Goal: Register for event/course

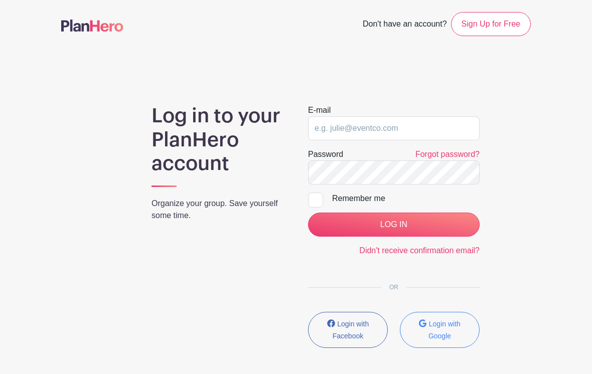
scroll to position [37, 0]
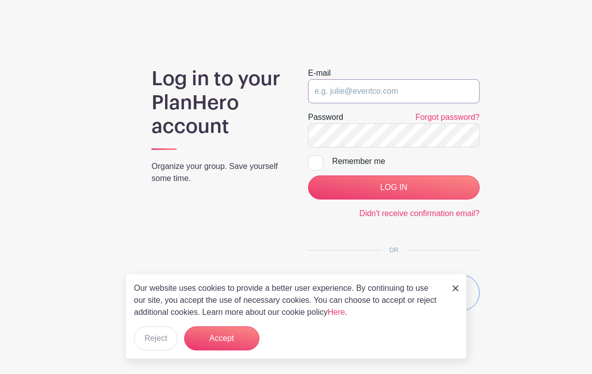
type input "[EMAIL_ADDRESS][DOMAIN_NAME]"
click at [393, 187] on input "LOG IN" at bounding box center [393, 187] width 171 height 24
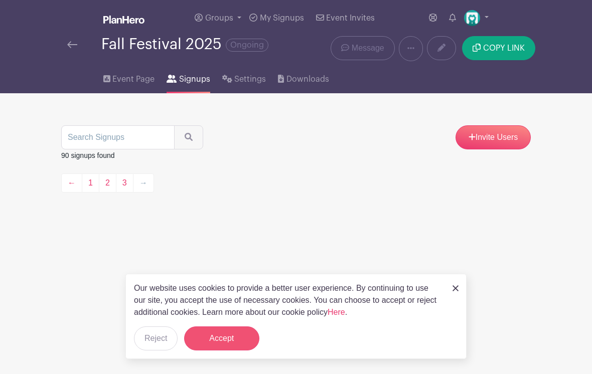
click at [225, 335] on button "Accept" at bounding box center [221, 338] width 75 height 24
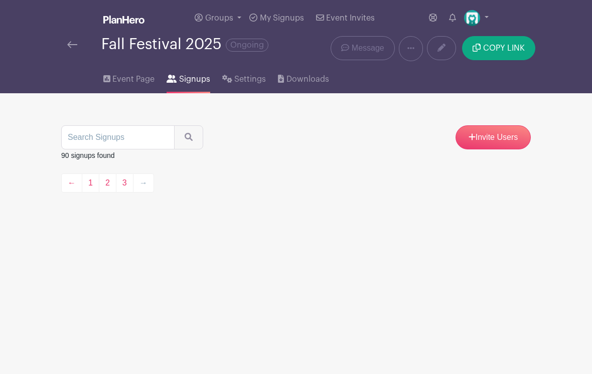
click at [192, 80] on span "Signups" at bounding box center [194, 79] width 31 height 12
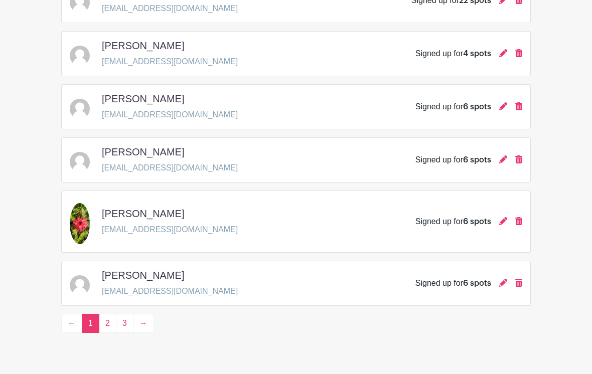
scroll to position [1478, 0]
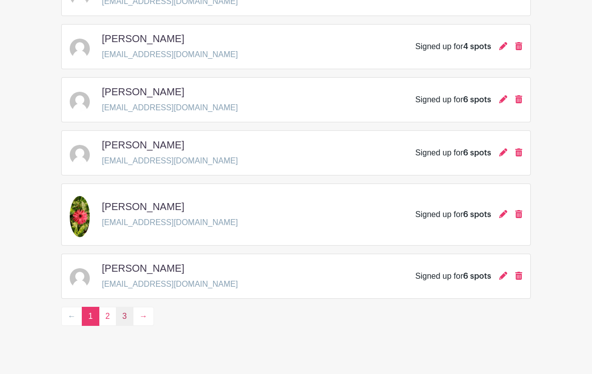
click at [124, 315] on link "3" at bounding box center [125, 316] width 18 height 19
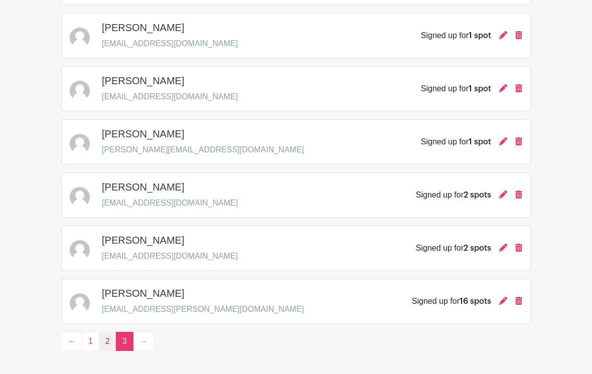
scroll to position [1436, 0]
click at [114, 349] on link "2" at bounding box center [108, 341] width 18 height 19
click at [125, 338] on span "3" at bounding box center [125, 341] width 18 height 19
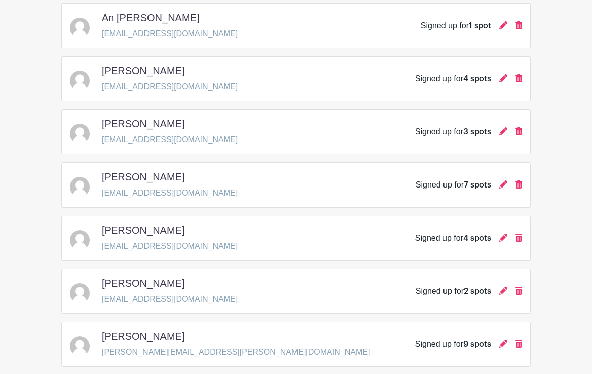
scroll to position [1461, 0]
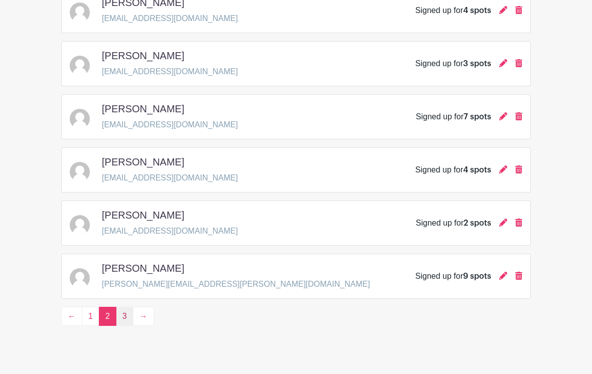
click at [119, 316] on link "3" at bounding box center [125, 316] width 18 height 19
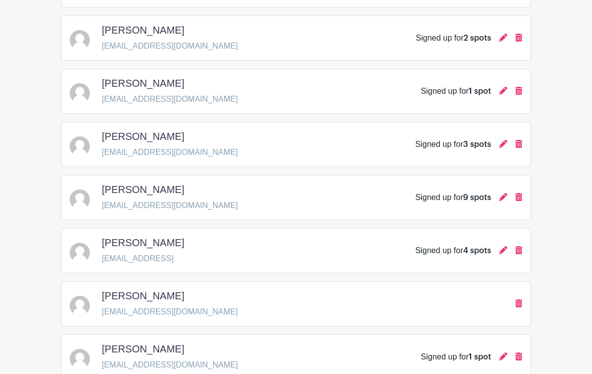
scroll to position [263, 0]
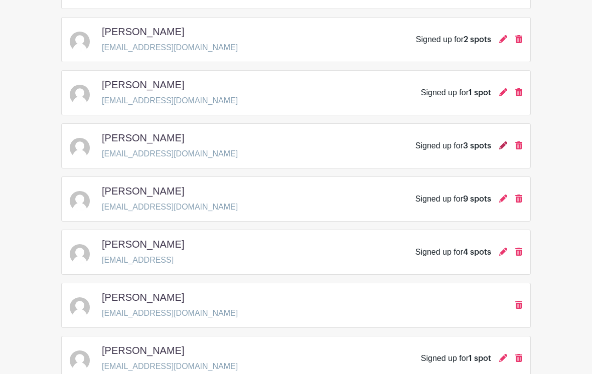
click at [506, 141] on link at bounding box center [503, 145] width 8 height 9
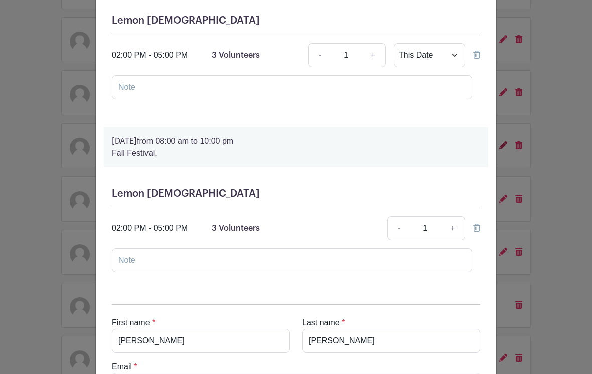
scroll to position [289, 0]
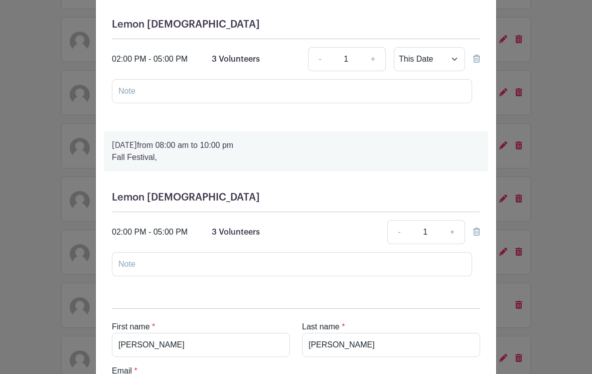
click at [477, 232] on icon at bounding box center [476, 232] width 7 height 8
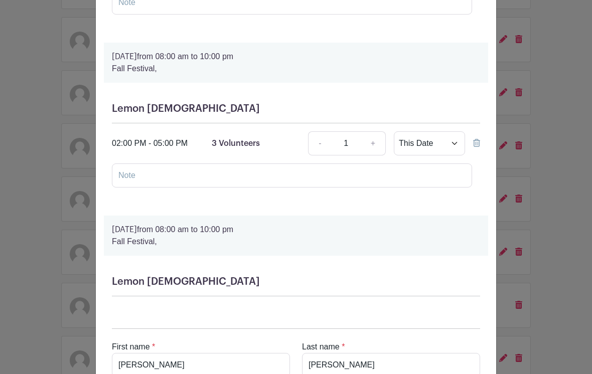
scroll to position [205, 0]
click at [476, 147] on icon at bounding box center [476, 143] width 7 height 8
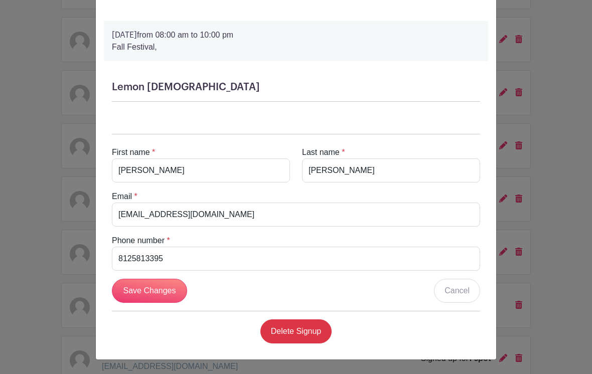
scroll to position [337, 0]
click at [160, 287] on input "Save Changes" at bounding box center [149, 291] width 75 height 24
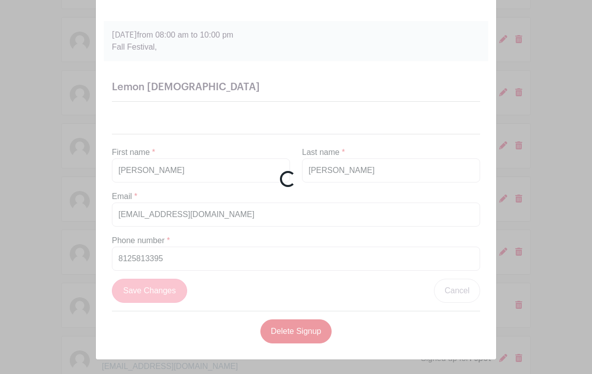
scroll to position [38, 0]
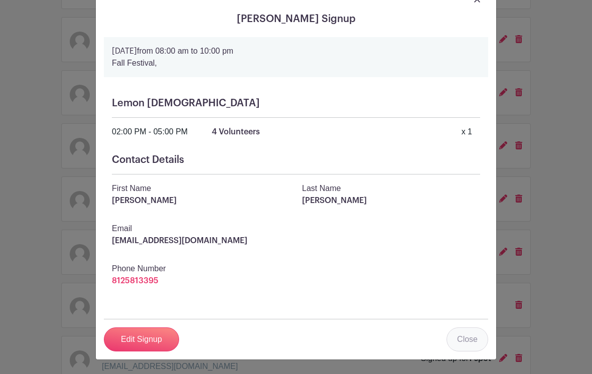
click at [473, 336] on link "Close" at bounding box center [467, 339] width 42 height 24
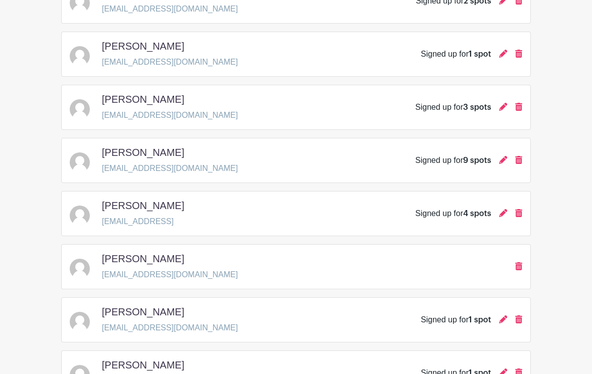
scroll to position [303, 0]
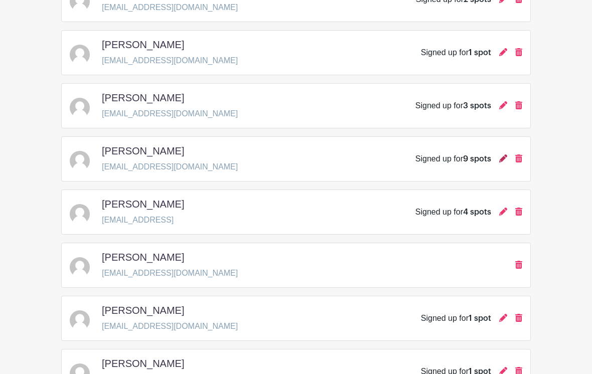
click at [505, 157] on icon at bounding box center [503, 158] width 8 height 8
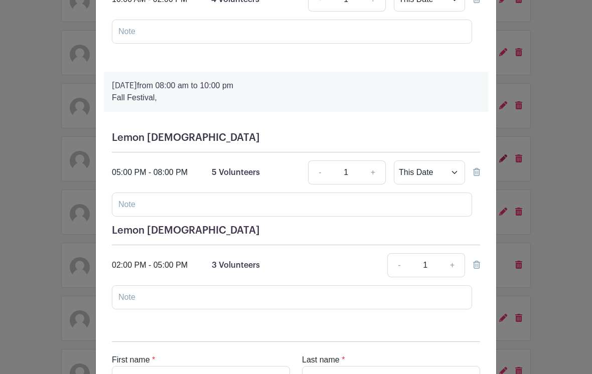
scroll to position [972, 0]
click at [480, 264] on div "Lemon [DEMOGRAPHIC_DATA] 05:00 PM - 08:00 PM 5 Volunteers - 1 + This Date Selec…" at bounding box center [296, 225] width 384 height 202
click at [479, 173] on icon at bounding box center [476, 172] width 7 height 8
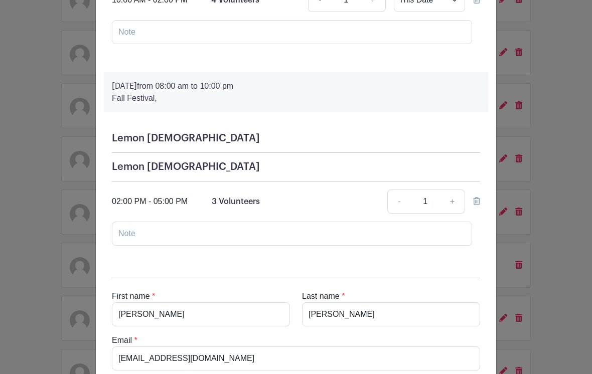
click at [477, 201] on icon at bounding box center [476, 201] width 7 height 8
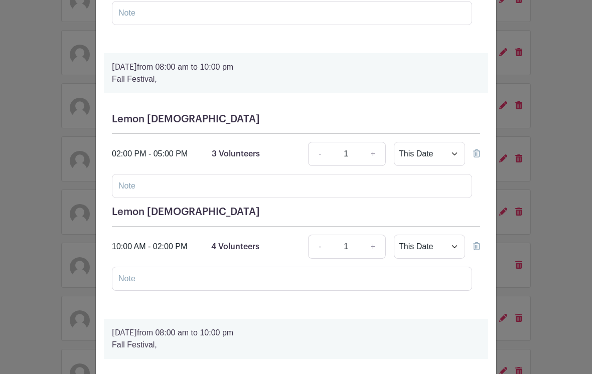
scroll to position [725, 0]
click at [480, 246] on div "Lemon [DEMOGRAPHIC_DATA] 02:00 PM - 05:00 PM 3 Volunteers - 1 + This Date Selec…" at bounding box center [296, 207] width 384 height 202
click at [478, 152] on link at bounding box center [476, 154] width 7 height 9
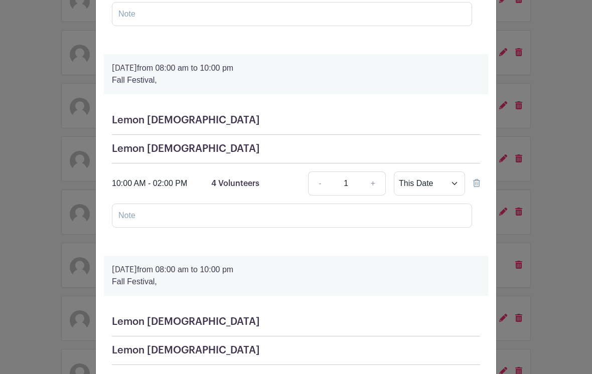
click at [479, 183] on icon at bounding box center [476, 183] width 7 height 8
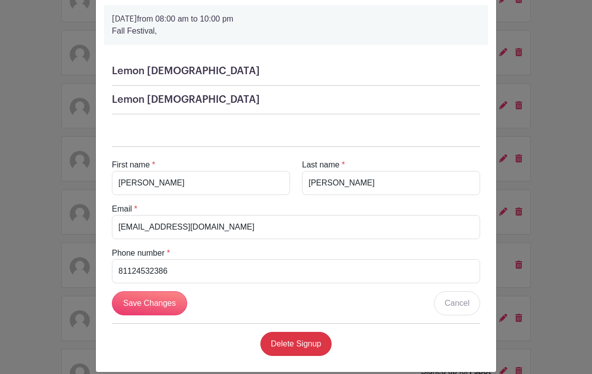
scroll to position [911, 0]
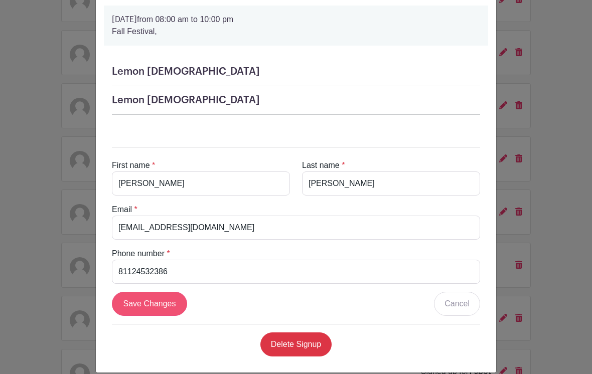
click at [145, 304] on input "Save Changes" at bounding box center [149, 304] width 75 height 24
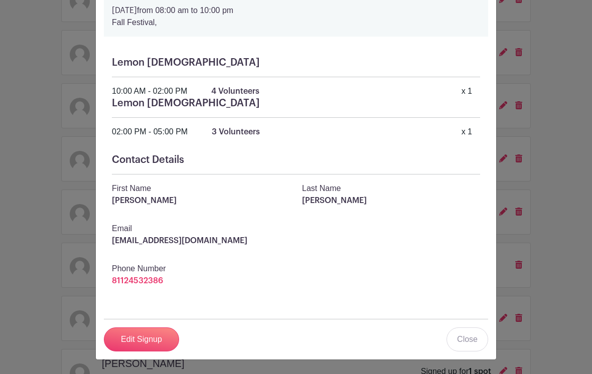
scroll to position [346, 0]
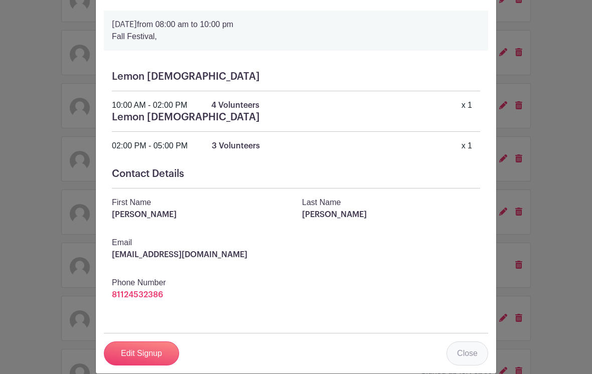
click at [468, 351] on link "Close" at bounding box center [467, 353] width 42 height 24
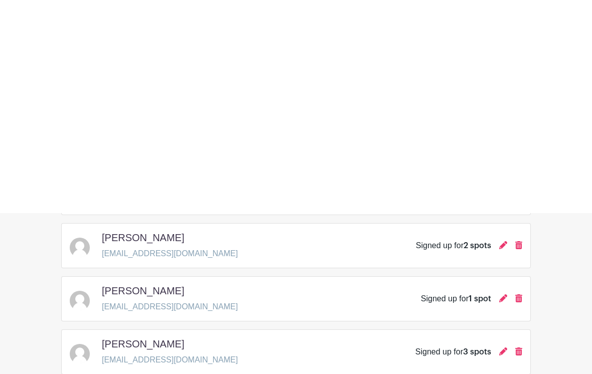
scroll to position [0, 0]
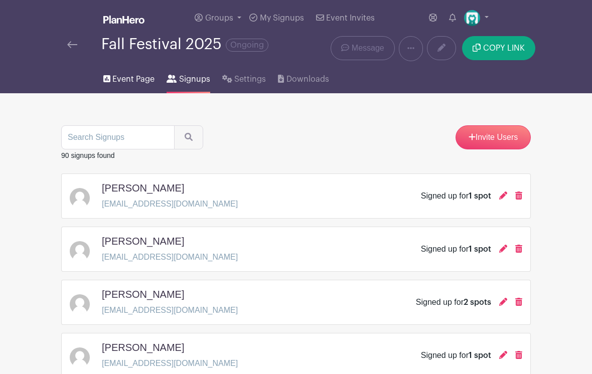
click at [135, 81] on span "Event Page" at bounding box center [133, 79] width 42 height 12
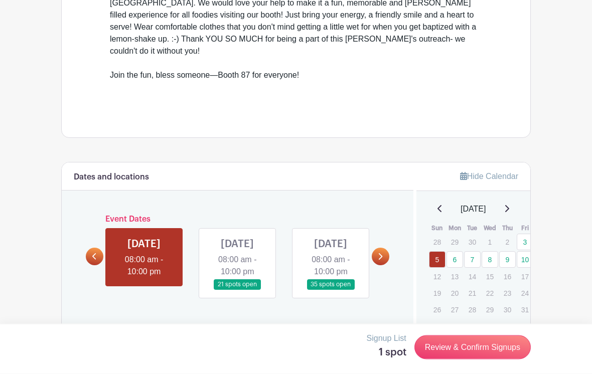
scroll to position [401, 0]
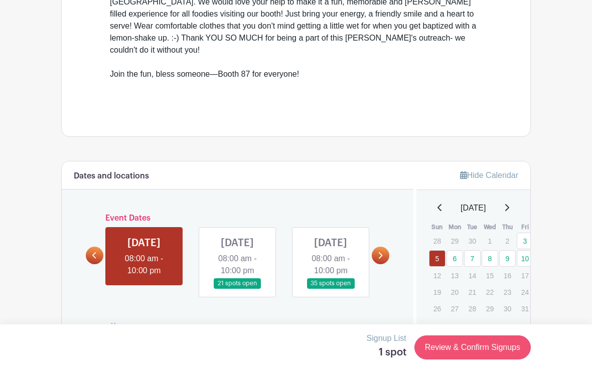
click at [485, 359] on link "Review & Confirm Signups" at bounding box center [472, 347] width 116 height 24
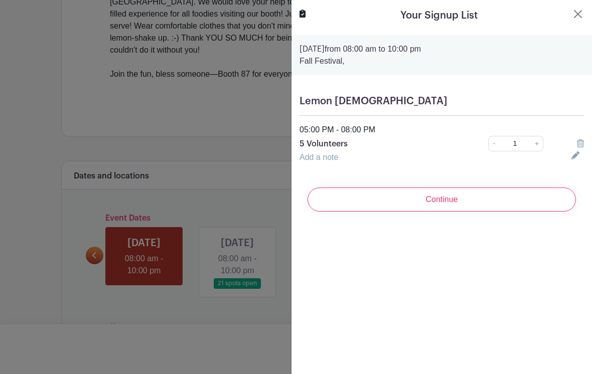
click at [577, 145] on icon at bounding box center [579, 143] width 7 height 8
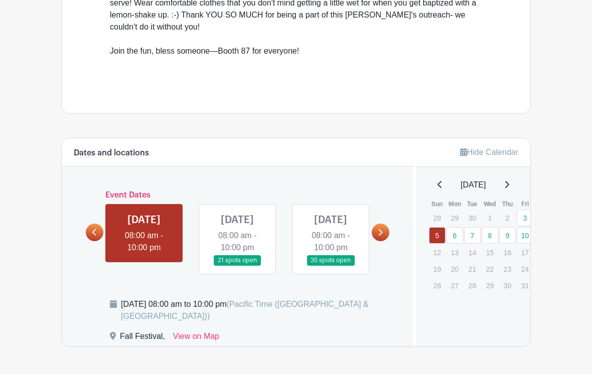
scroll to position [448, 0]
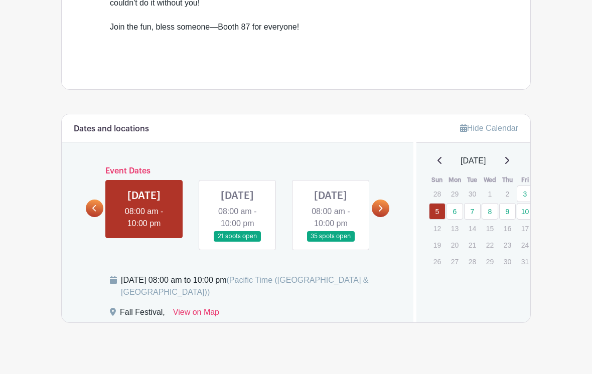
click at [330, 242] on link at bounding box center [330, 242] width 0 height 0
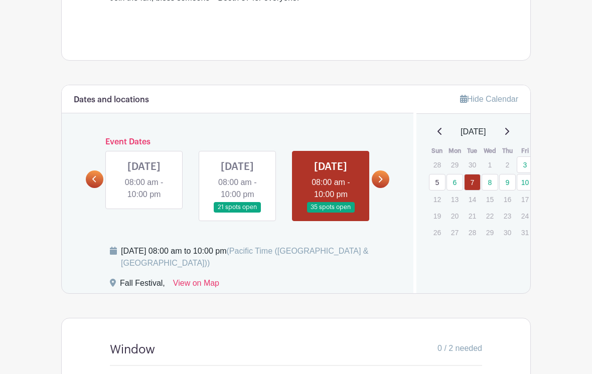
scroll to position [477, 0]
click at [237, 213] on link at bounding box center [237, 213] width 0 height 0
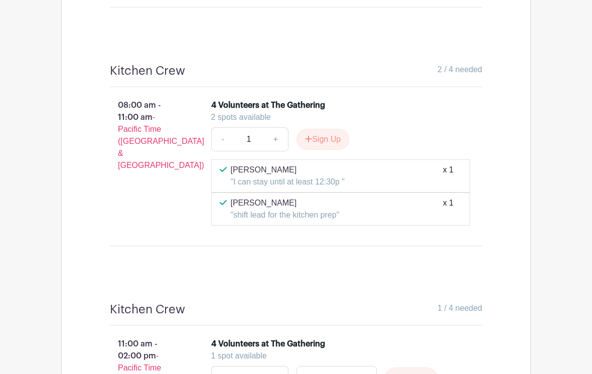
scroll to position [5175, 0]
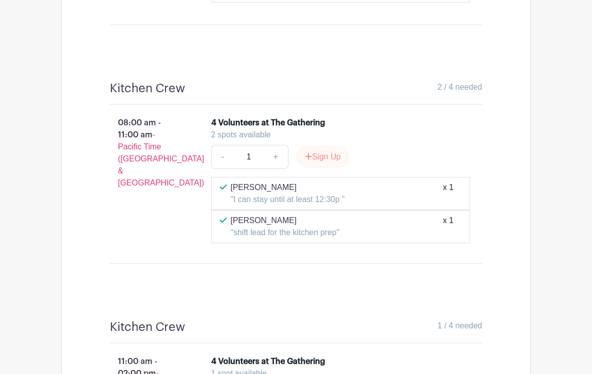
click at [328, 146] on button "Sign Up" at bounding box center [322, 156] width 53 height 21
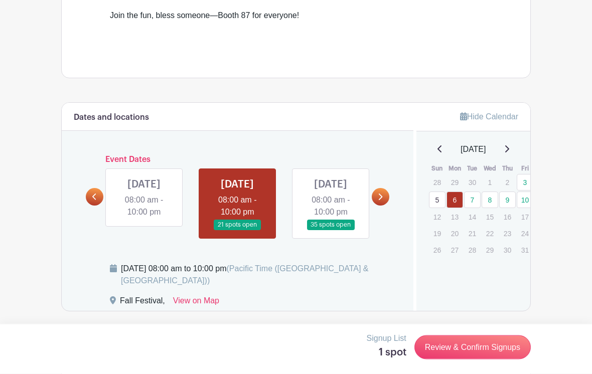
scroll to position [463, 0]
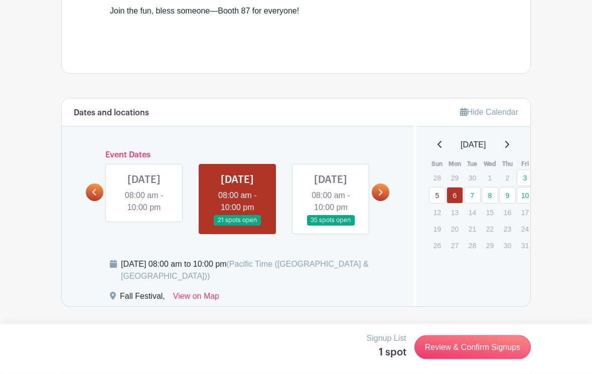
click at [330, 226] on link at bounding box center [330, 226] width 0 height 0
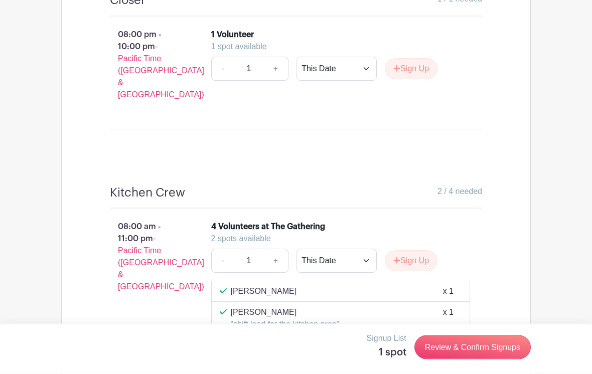
scroll to position [4796, 0]
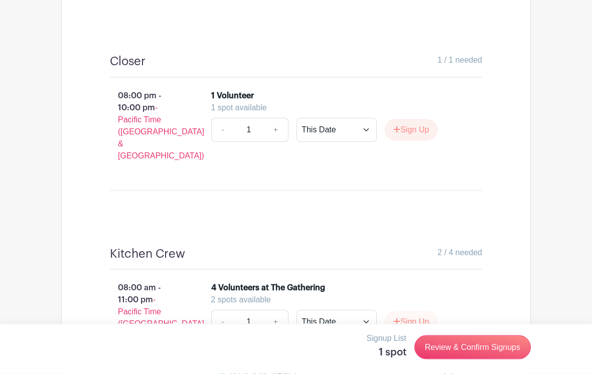
click at [413, 312] on button "Sign Up" at bounding box center [410, 322] width 53 height 21
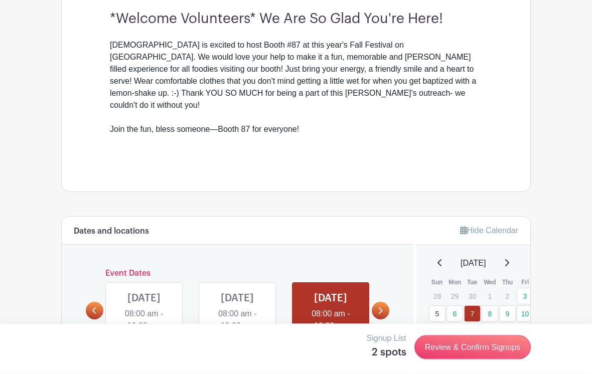
scroll to position [379, 0]
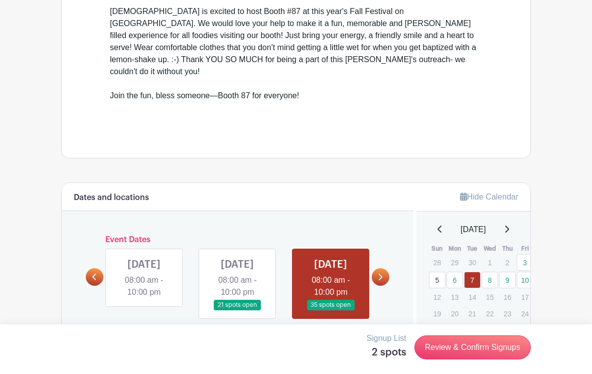
click at [487, 272] on link "8" at bounding box center [489, 280] width 17 height 17
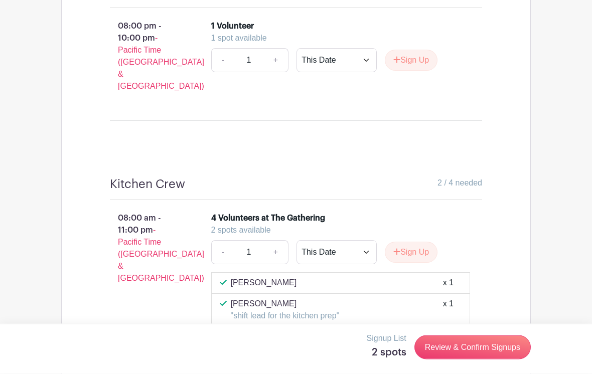
scroll to position [4914, 0]
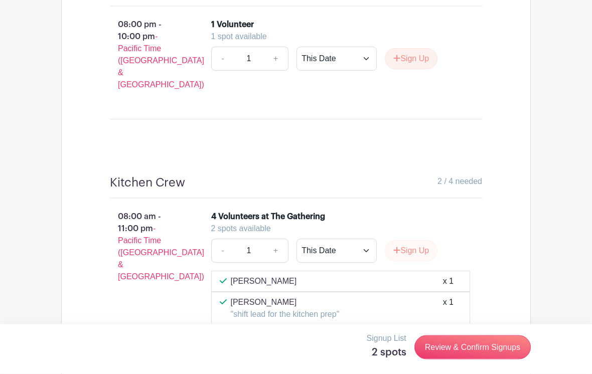
click at [409, 241] on button "Sign Up" at bounding box center [410, 251] width 53 height 21
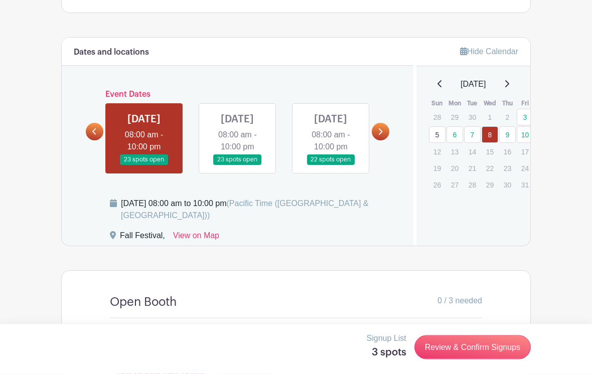
scroll to position [547, 0]
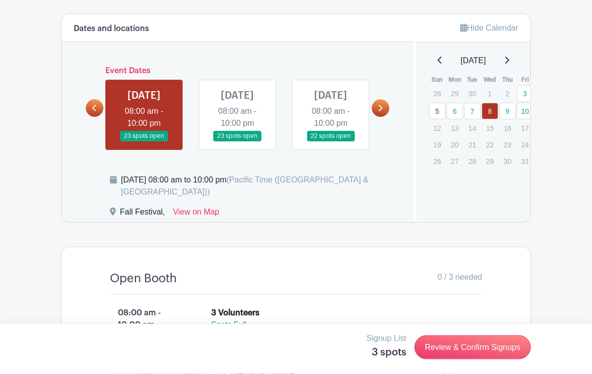
click at [237, 142] on link at bounding box center [237, 142] width 0 height 0
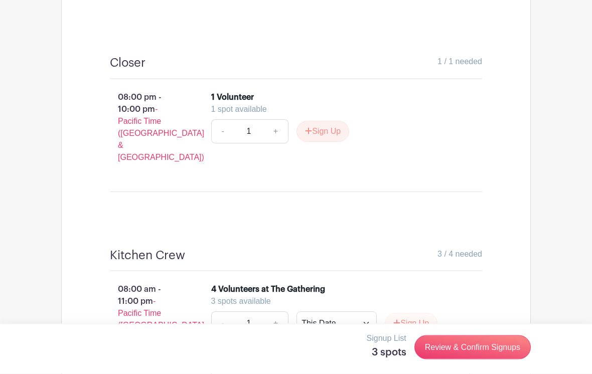
click at [419, 313] on button "Sign Up" at bounding box center [410, 323] width 53 height 21
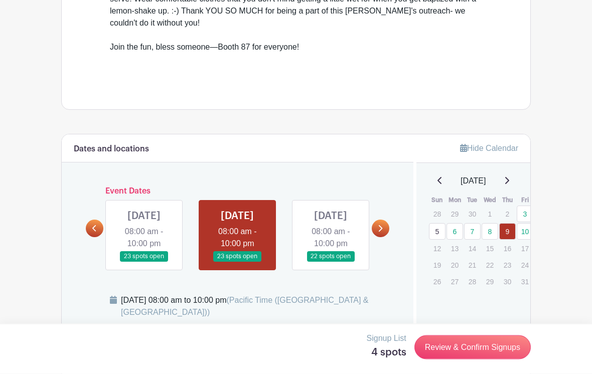
scroll to position [428, 0]
click at [330, 262] on link at bounding box center [330, 262] width 0 height 0
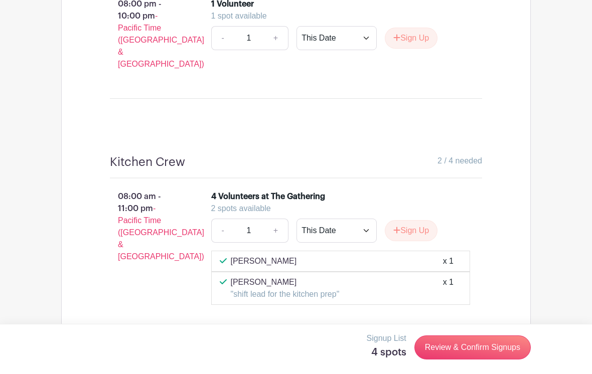
scroll to position [4331, 0]
click at [424, 220] on button "Sign Up" at bounding box center [410, 230] width 53 height 21
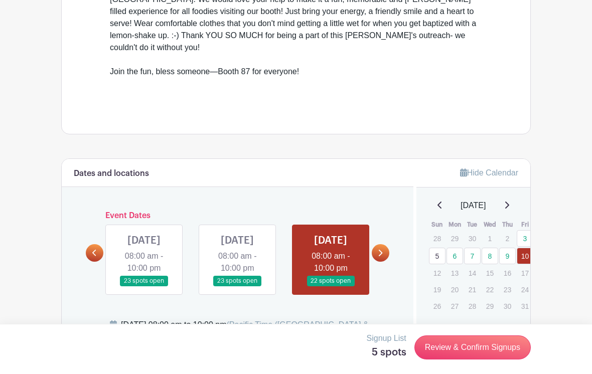
scroll to position [404, 0]
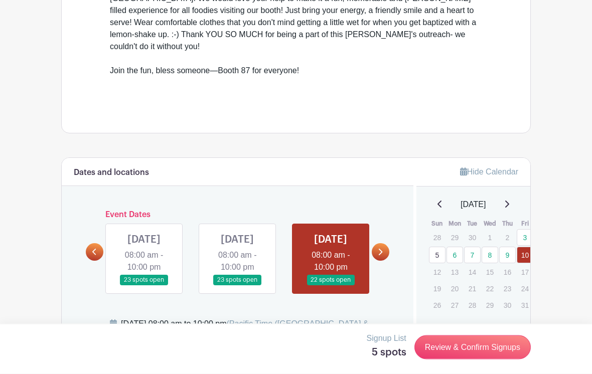
click at [386, 244] on link at bounding box center [380, 253] width 18 height 18
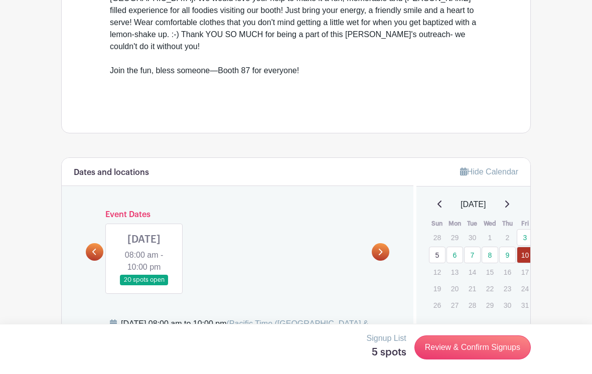
click at [144, 285] on link at bounding box center [144, 285] width 0 height 0
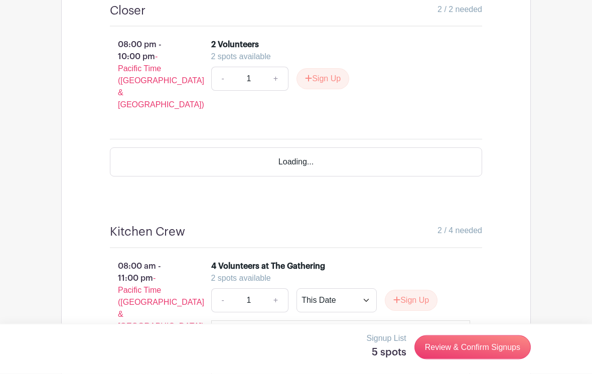
scroll to position [4716, 0]
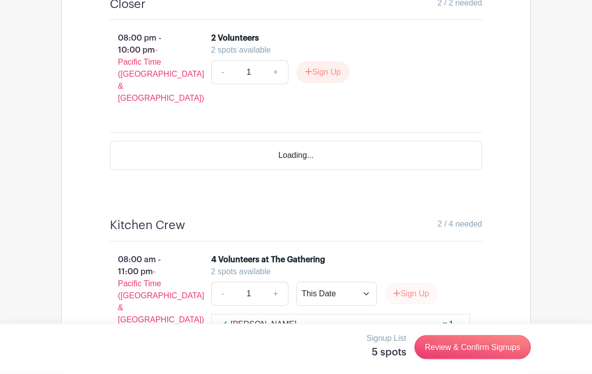
click at [418, 284] on button "Sign Up" at bounding box center [410, 294] width 53 height 21
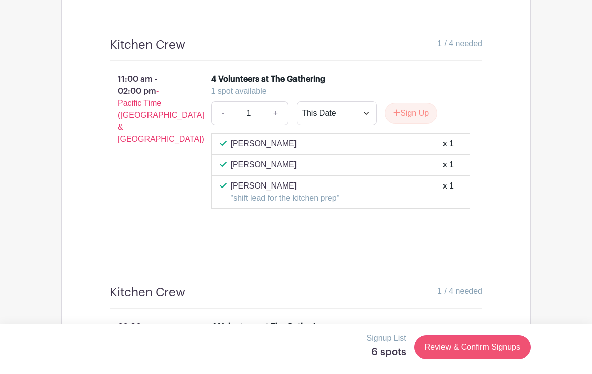
click at [491, 359] on link "Review & Confirm Signups" at bounding box center [472, 347] width 116 height 24
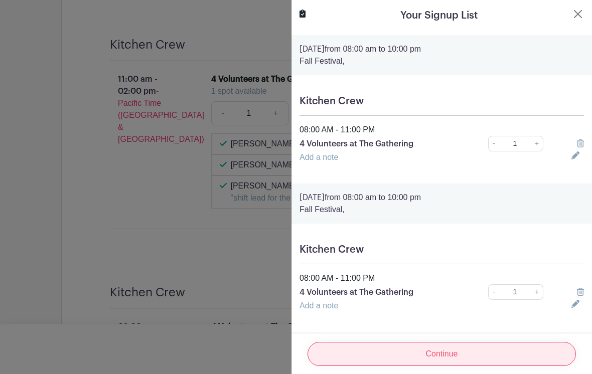
click at [467, 366] on input "Continue" at bounding box center [441, 354] width 268 height 24
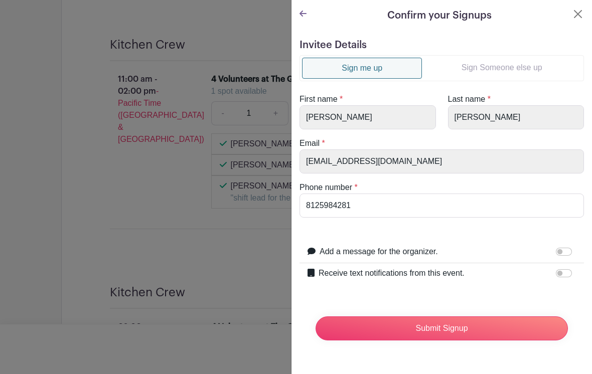
click at [508, 62] on link "Sign Someone else up" at bounding box center [501, 68] width 159 height 20
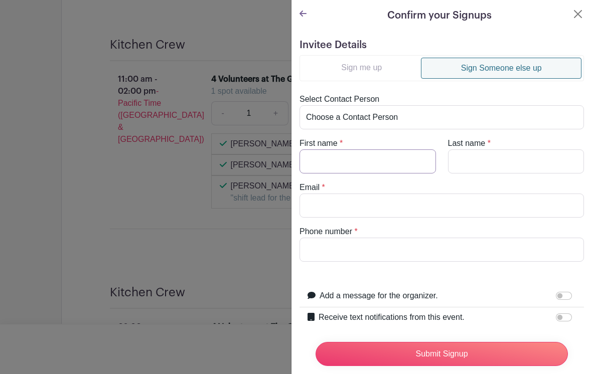
click at [353, 156] on input "First name" at bounding box center [367, 161] width 136 height 24
type input "Eulette"
type input "Franklin"
click at [338, 199] on input "Email" at bounding box center [441, 205] width 284 height 24
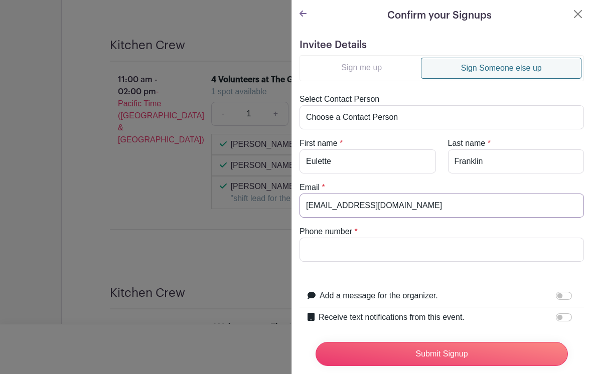
type input "[EMAIL_ADDRESS][DOMAIN_NAME]"
click at [363, 251] on input "Phone number" at bounding box center [441, 250] width 284 height 24
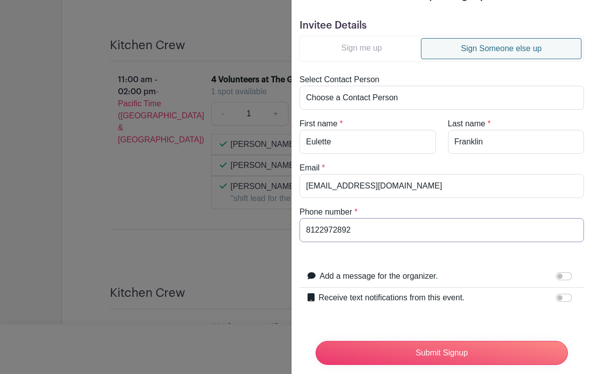
scroll to position [19, 0]
type input "8122972892"
click at [565, 298] on input "Receive text notifications from this event." at bounding box center [563, 298] width 16 height 8
checkbox input "true"
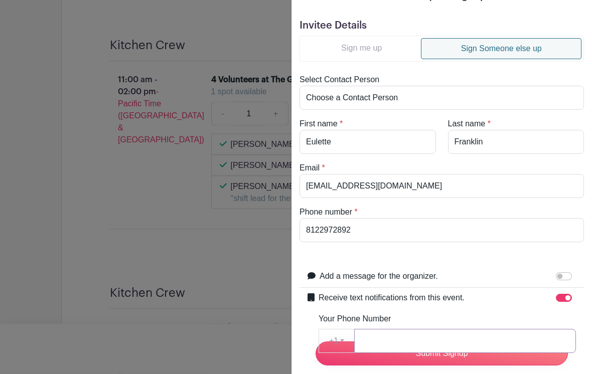
click at [406, 341] on input "Your Phone Number" at bounding box center [465, 341] width 222 height 24
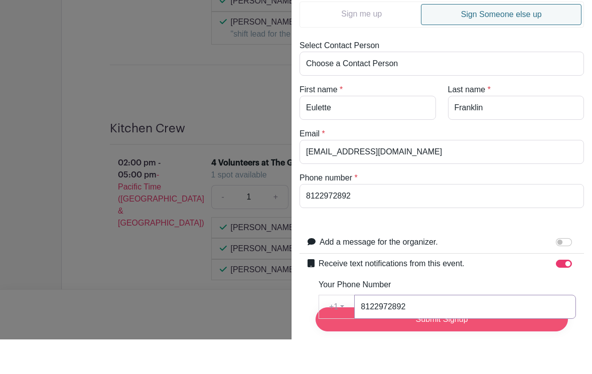
type input "8122972892"
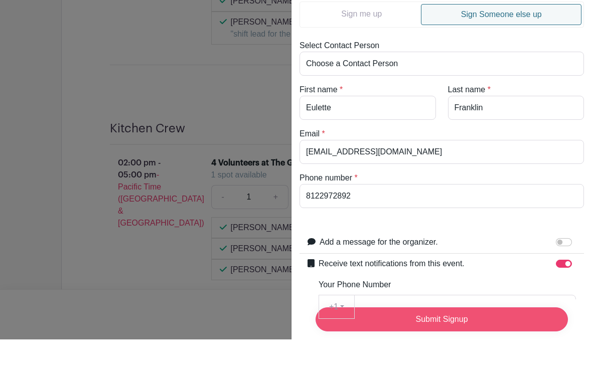
click at [490, 342] on input "Submit Signup" at bounding box center [441, 354] width 252 height 24
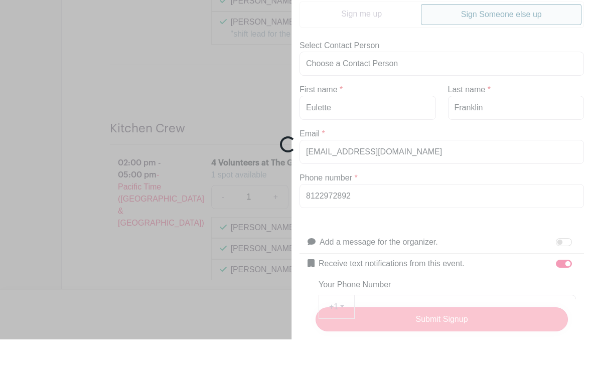
scroll to position [4880, 0]
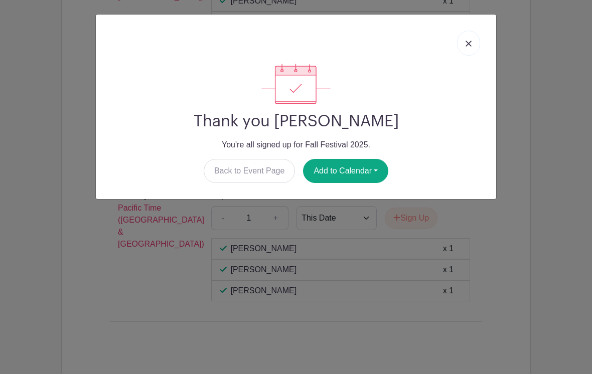
click at [470, 42] on img at bounding box center [468, 44] width 6 height 6
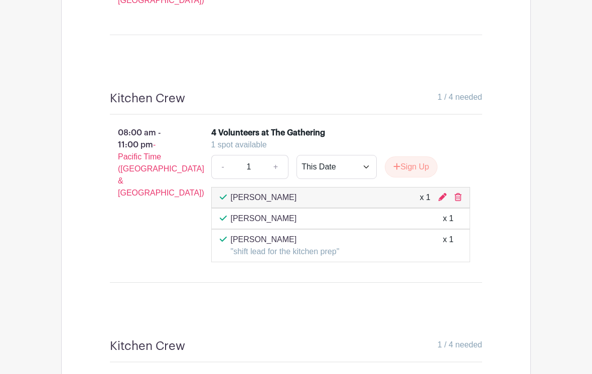
scroll to position [4435, 0]
click at [410, 157] on button "Sign Up" at bounding box center [410, 167] width 53 height 21
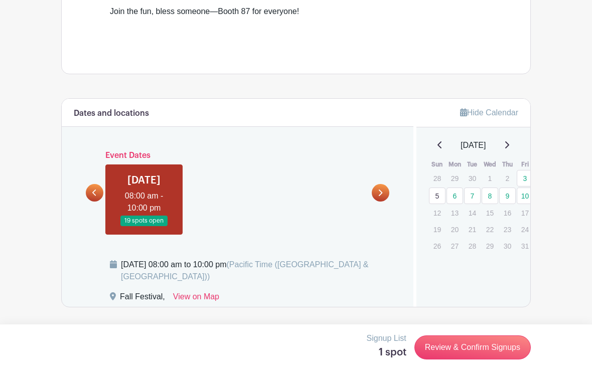
scroll to position [464, 0]
click at [97, 188] on icon at bounding box center [94, 192] width 5 height 8
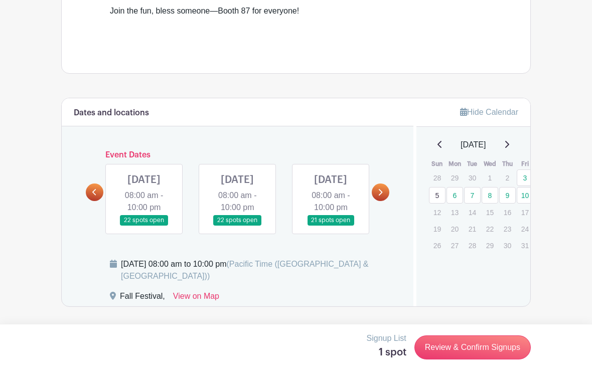
click at [330, 226] on link at bounding box center [330, 226] width 0 height 0
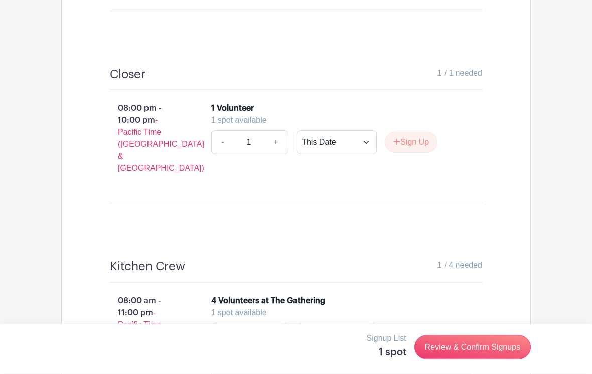
click at [411, 325] on button "Sign Up" at bounding box center [410, 335] width 53 height 21
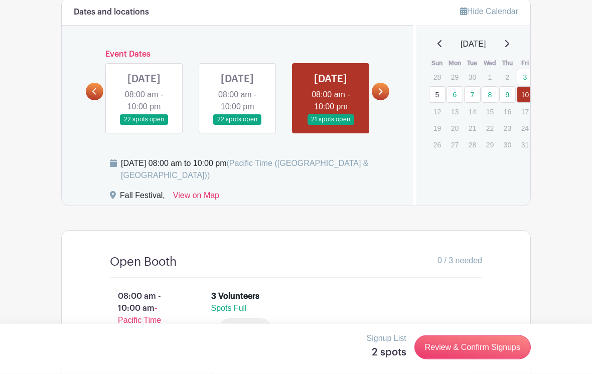
scroll to position [564, 0]
click at [237, 125] on link at bounding box center [237, 125] width 0 height 0
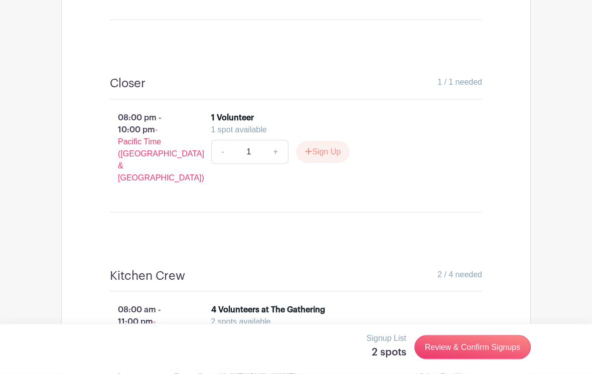
scroll to position [4776, 0]
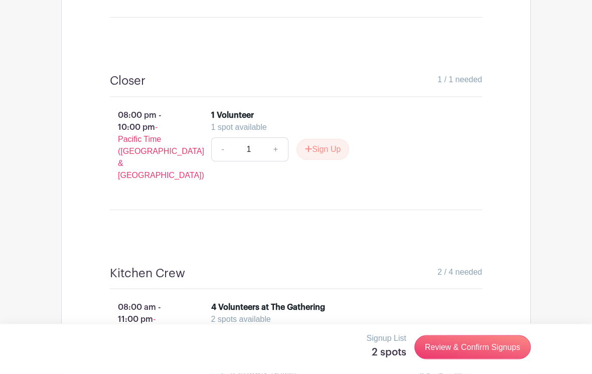
click at [411, 331] on button "Sign Up" at bounding box center [410, 341] width 53 height 21
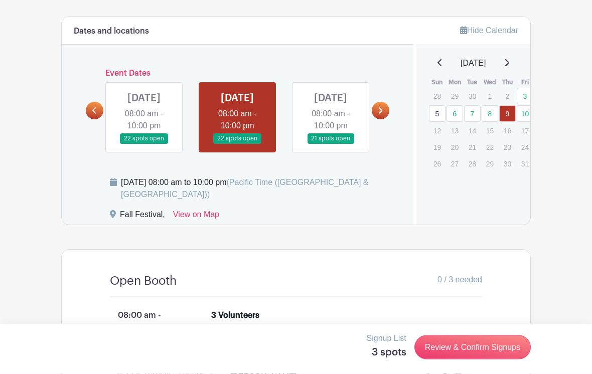
scroll to position [545, 0]
click at [144, 144] on link at bounding box center [144, 144] width 0 height 0
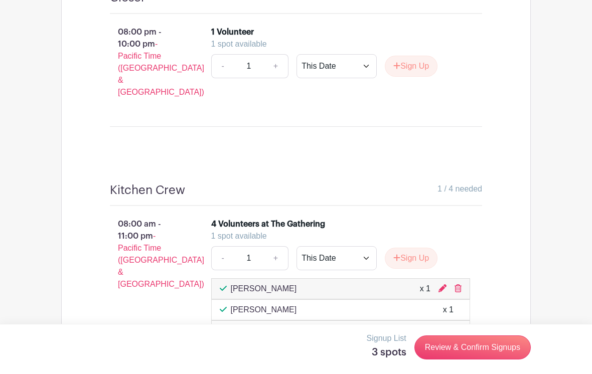
scroll to position [4906, 0]
click at [413, 248] on button "Sign Up" at bounding box center [410, 258] width 53 height 21
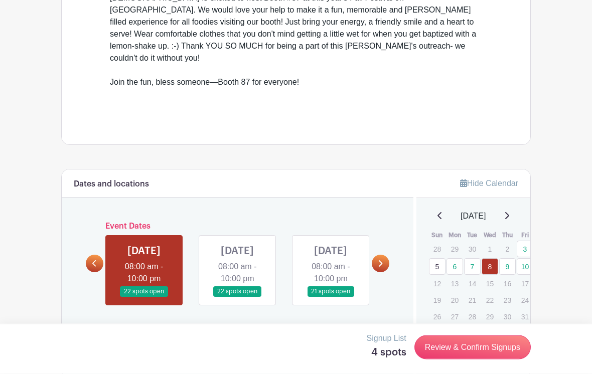
scroll to position [402, 0]
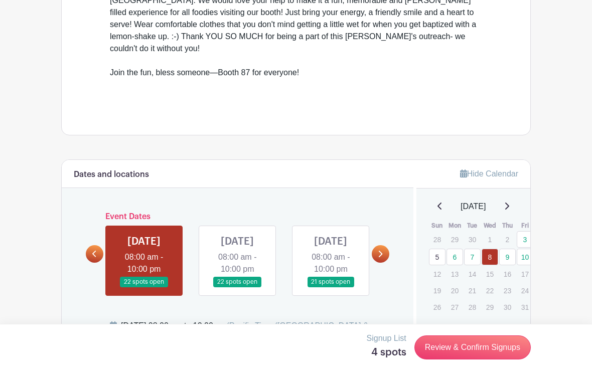
click at [87, 251] on link at bounding box center [95, 254] width 18 height 18
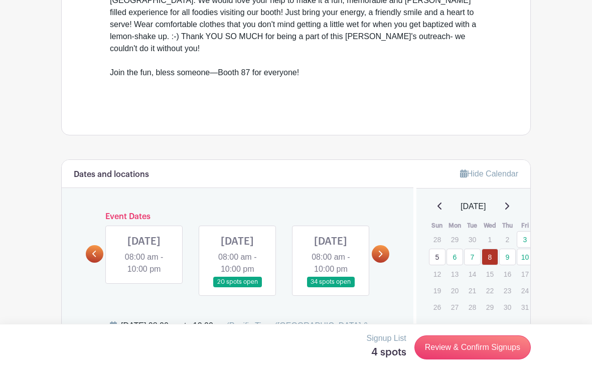
click at [330, 287] on link at bounding box center [330, 287] width 0 height 0
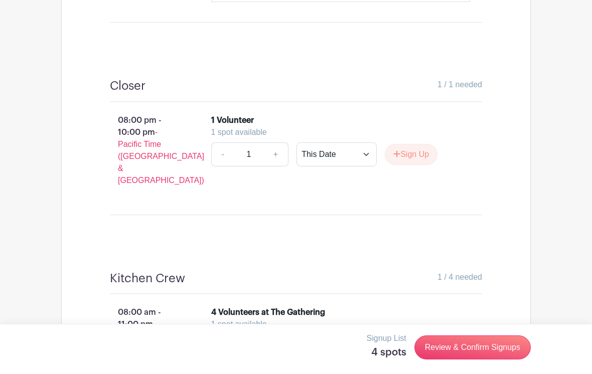
scroll to position [4767, 0]
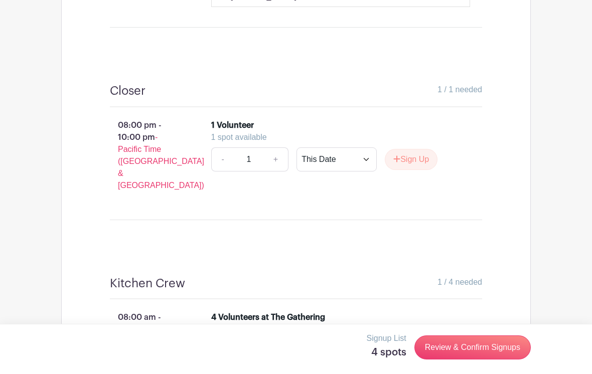
click at [412, 341] on button "Sign Up" at bounding box center [410, 351] width 53 height 21
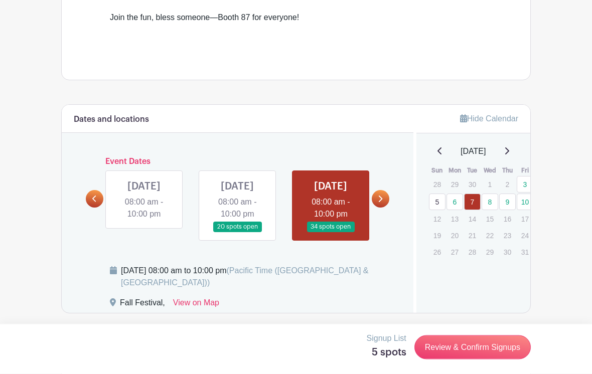
scroll to position [457, 0]
click at [237, 232] on link at bounding box center [237, 232] width 0 height 0
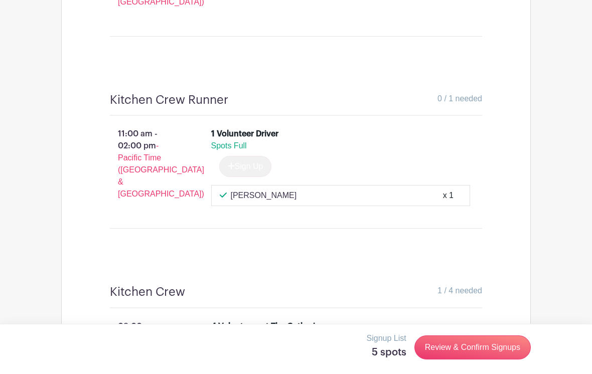
scroll to position [5112, 0]
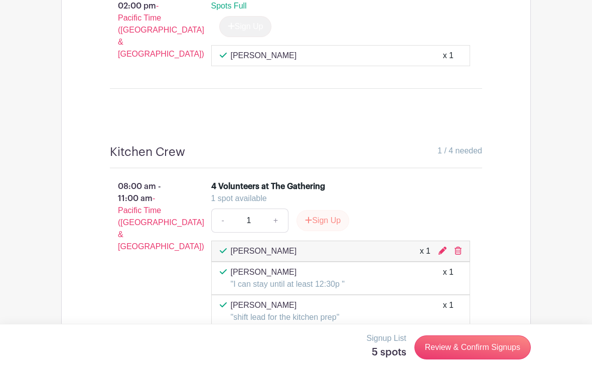
click at [335, 210] on button "Sign Up" at bounding box center [322, 220] width 53 height 21
click at [479, 359] on link "Review & Confirm Signups" at bounding box center [472, 347] width 116 height 24
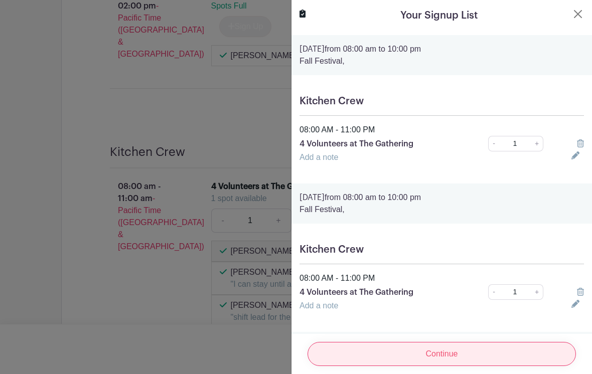
click at [461, 363] on input "Continue" at bounding box center [441, 354] width 268 height 24
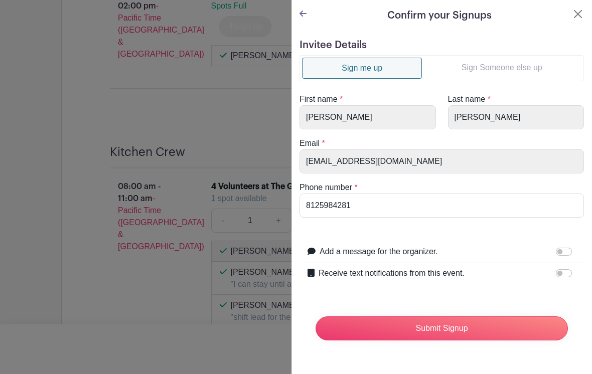
click at [520, 63] on link "Sign Someone else up" at bounding box center [501, 68] width 159 height 20
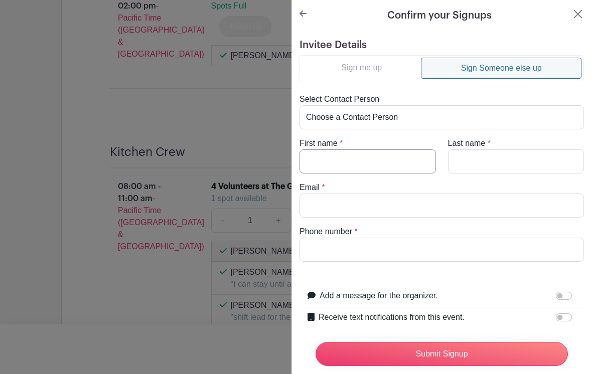
click at [369, 163] on input "First name" at bounding box center [367, 161] width 136 height 24
click at [382, 117] on select "Choose a Contact Person [PERSON_NAME] ([EMAIL_ADDRESS][DOMAIN_NAME]) [PERSON_NA…" at bounding box center [441, 117] width 284 height 24
select select "[EMAIL_ADDRESS][DOMAIN_NAME]"
type input "[PERSON_NAME]"
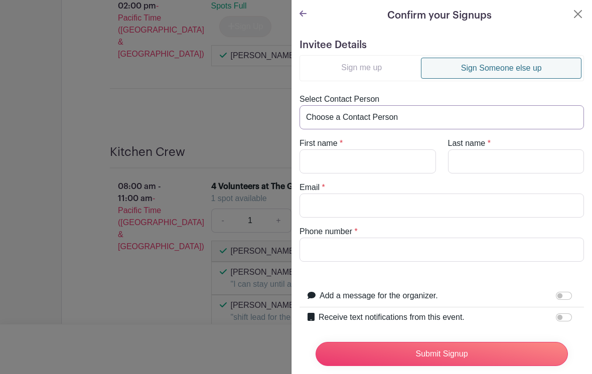
type input "[EMAIL_ADDRESS][DOMAIN_NAME]"
type input "8122172200"
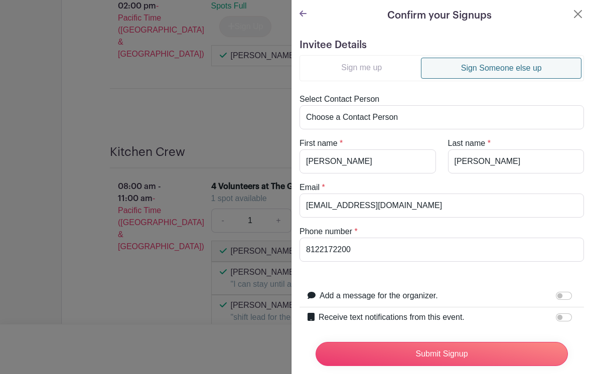
click at [569, 319] on input "Receive text notifications from this event." at bounding box center [563, 317] width 16 height 8
checkbox input "true"
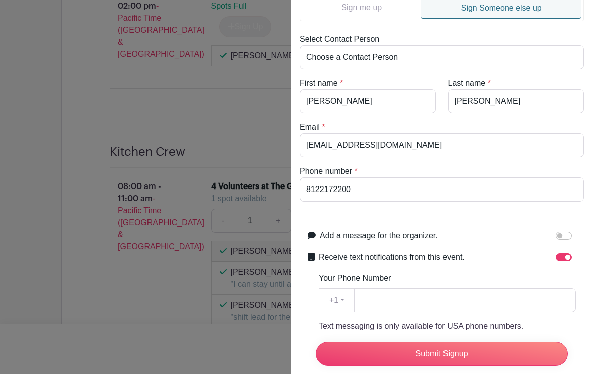
scroll to position [59, 0]
click at [398, 303] on input "Your Phone Number" at bounding box center [465, 301] width 222 height 24
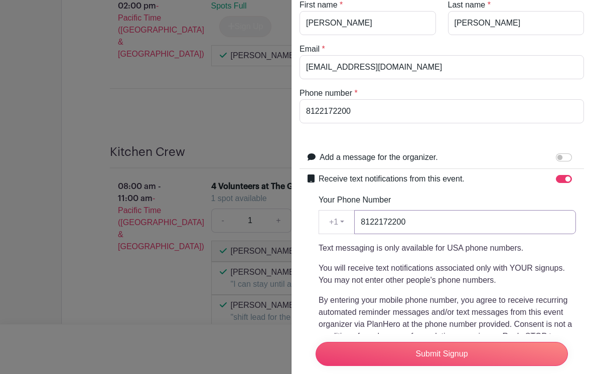
scroll to position [140, 0]
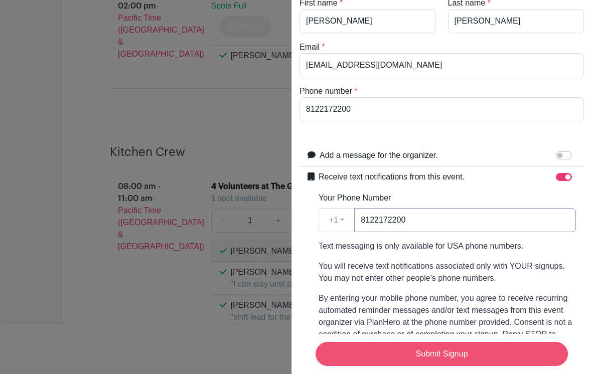
type input "8122172200"
click at [519, 363] on input "Submit Signup" at bounding box center [441, 354] width 252 height 24
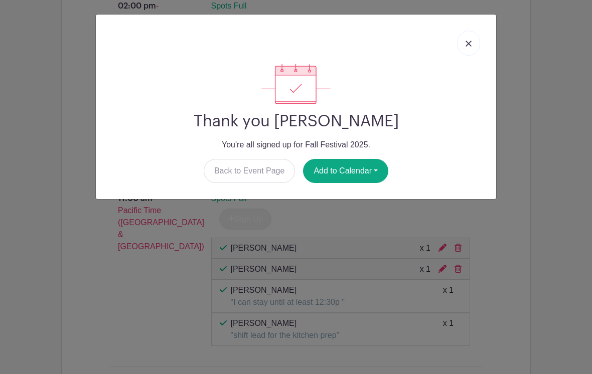
click at [474, 38] on link at bounding box center [468, 43] width 23 height 25
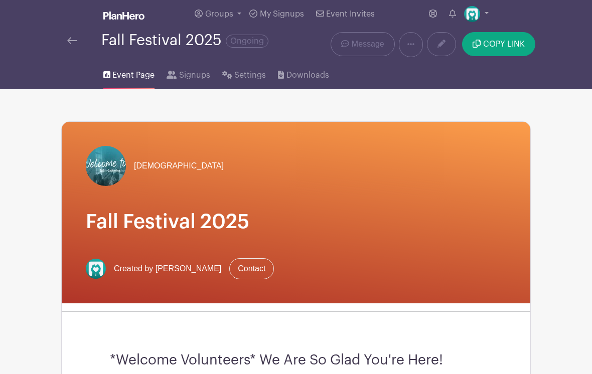
scroll to position [4, 0]
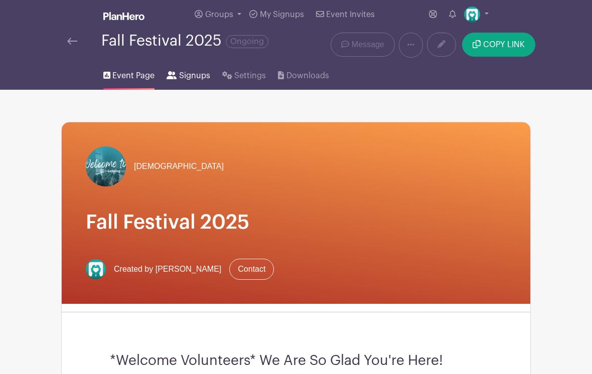
click at [197, 71] on span "Signups" at bounding box center [194, 76] width 31 height 12
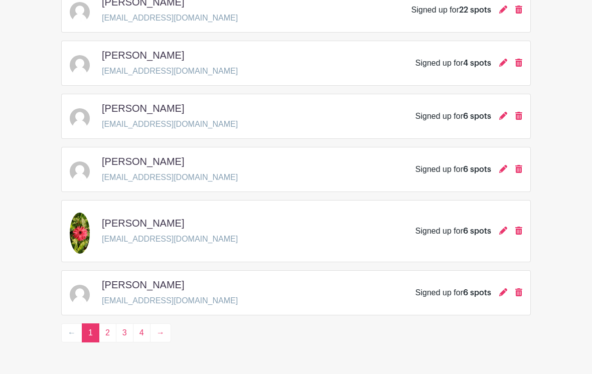
scroll to position [1448, 0]
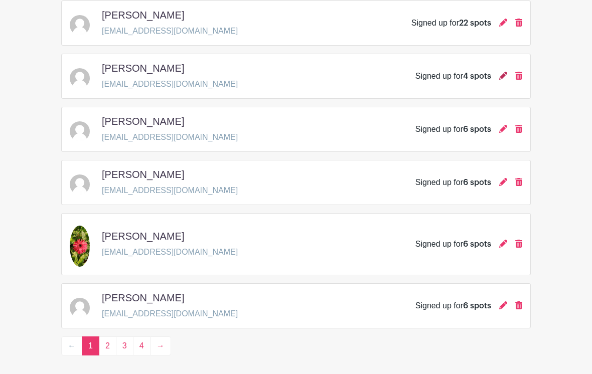
click at [503, 78] on icon at bounding box center [503, 76] width 8 height 8
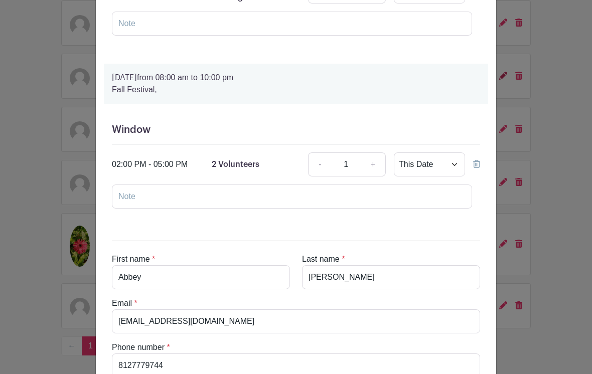
scroll to position [468, 0]
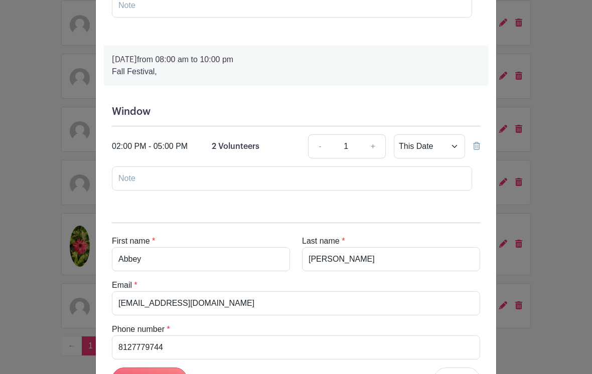
click at [479, 149] on icon at bounding box center [476, 146] width 7 height 8
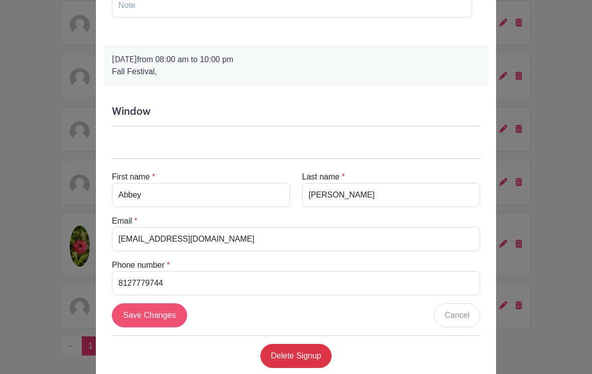
click at [137, 317] on input "Save Changes" at bounding box center [149, 315] width 75 height 24
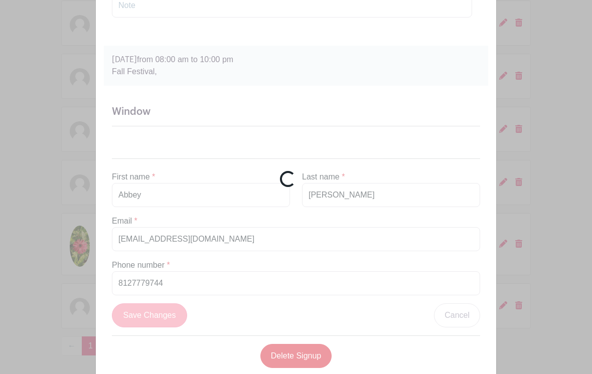
scroll to position [184, 0]
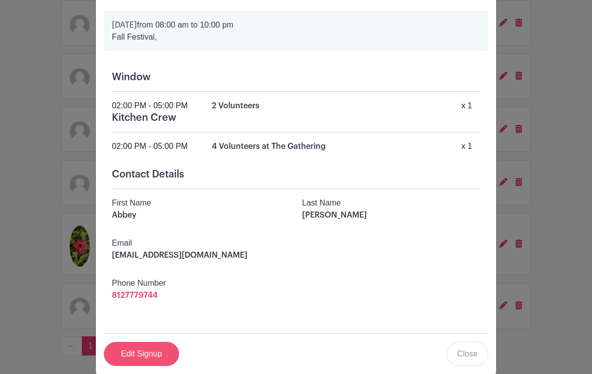
click at [146, 355] on link "Edit Signup" at bounding box center [141, 354] width 75 height 24
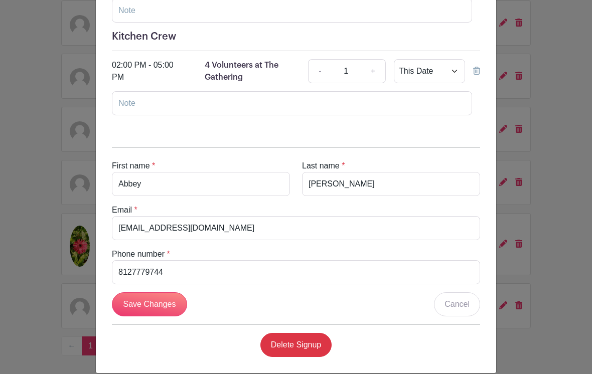
scroll to position [369, 0]
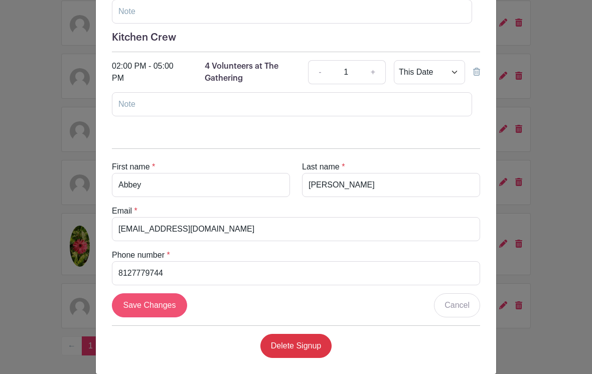
click at [156, 303] on input "Save Changes" at bounding box center [149, 305] width 75 height 24
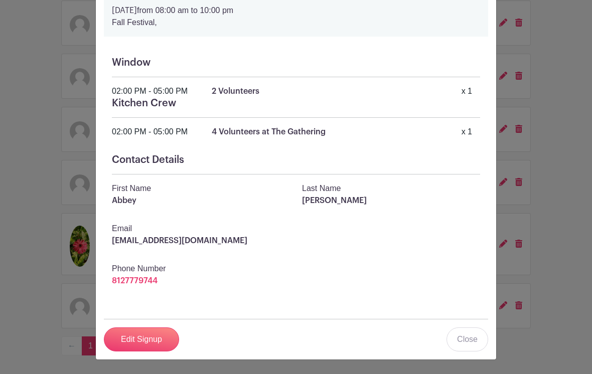
scroll to position [184, 0]
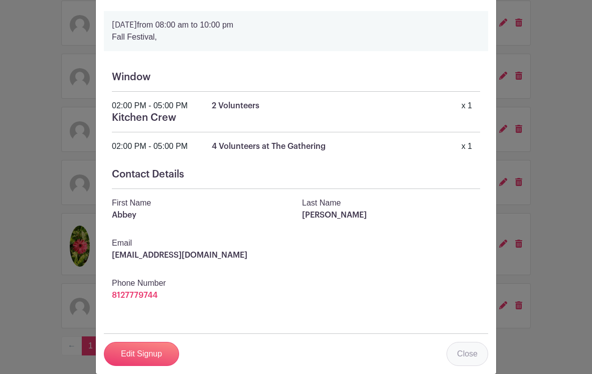
click at [467, 347] on link "Close" at bounding box center [467, 354] width 42 height 24
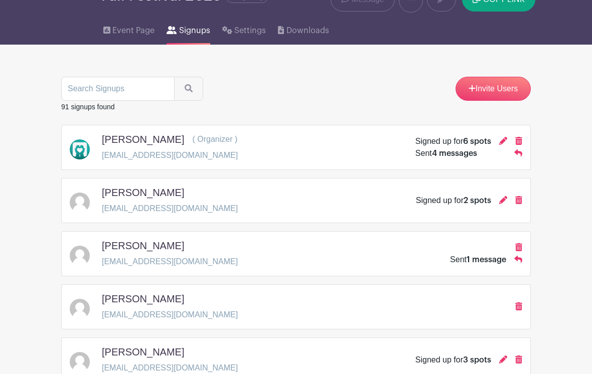
scroll to position [0, 0]
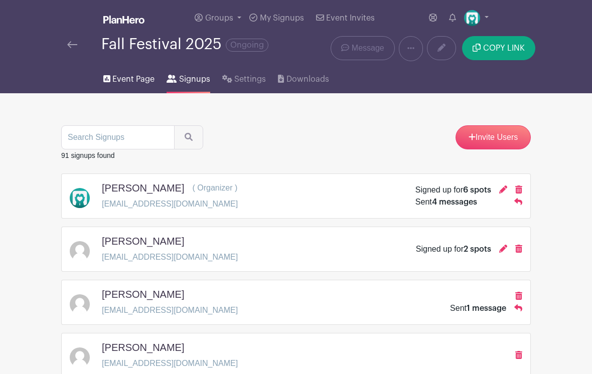
click at [128, 81] on span "Event Page" at bounding box center [133, 79] width 42 height 12
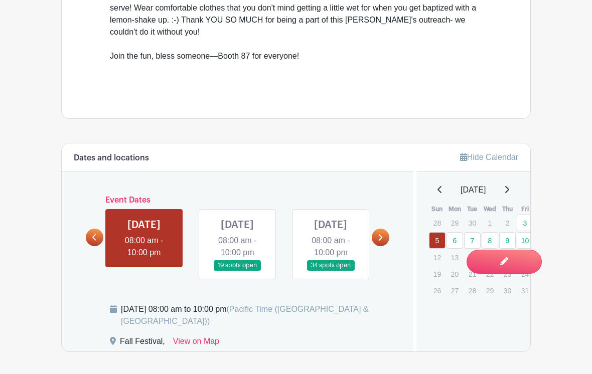
scroll to position [427, 0]
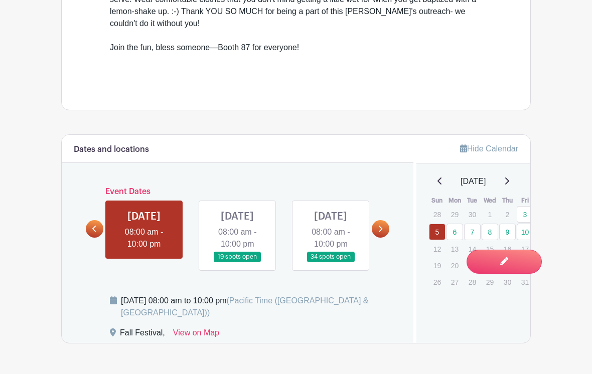
click at [237, 262] on link at bounding box center [237, 262] width 0 height 0
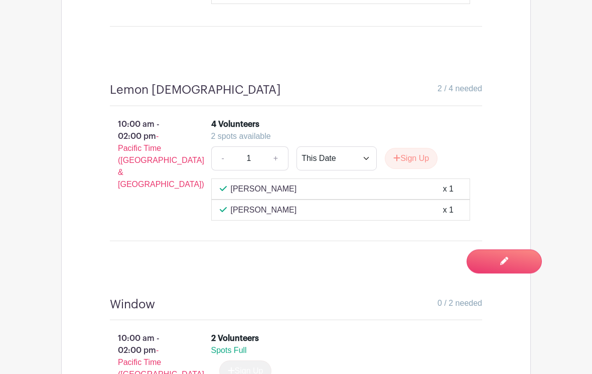
scroll to position [1161, 0]
click at [423, 157] on button "Sign Up" at bounding box center [410, 158] width 53 height 21
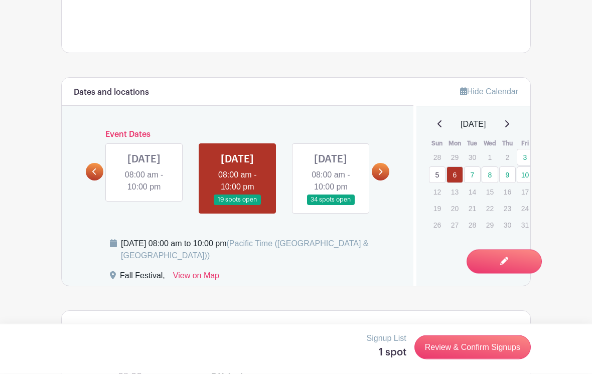
scroll to position [484, 0]
click at [330, 205] on link at bounding box center [330, 205] width 0 height 0
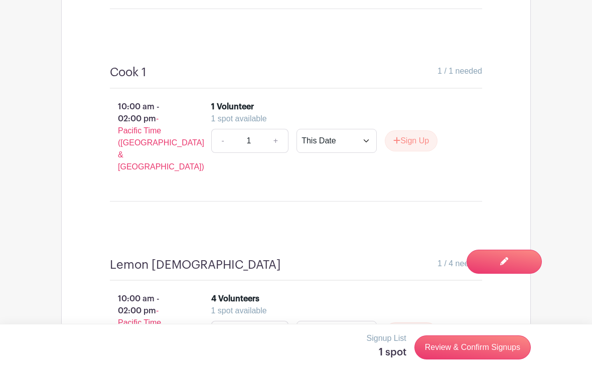
scroll to position [1198, 0]
click at [414, 139] on button "Sign Up" at bounding box center [410, 141] width 53 height 21
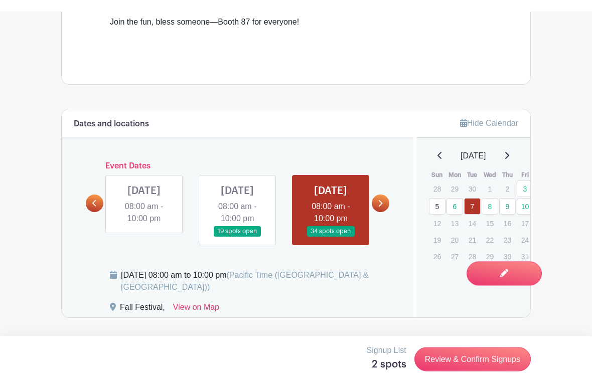
scroll to position [452, 0]
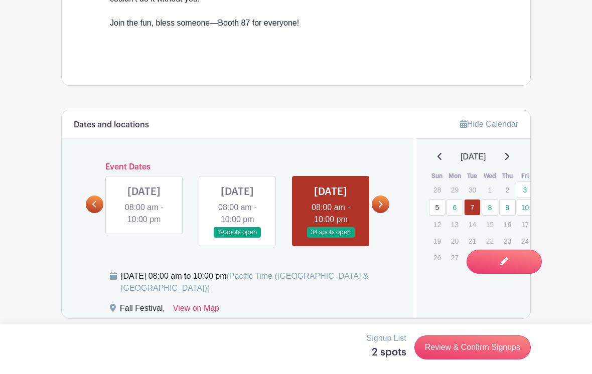
click at [382, 202] on icon at bounding box center [379, 205] width 5 height 8
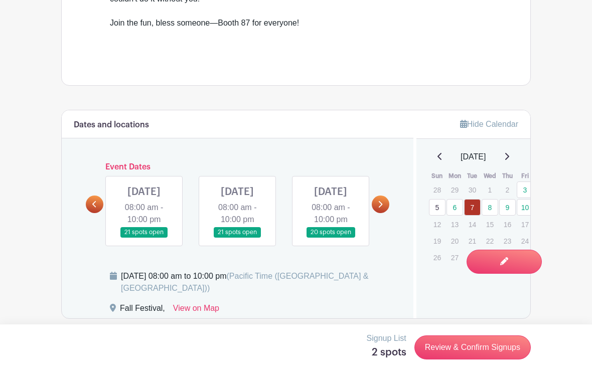
click at [237, 238] on link at bounding box center [237, 238] width 0 height 0
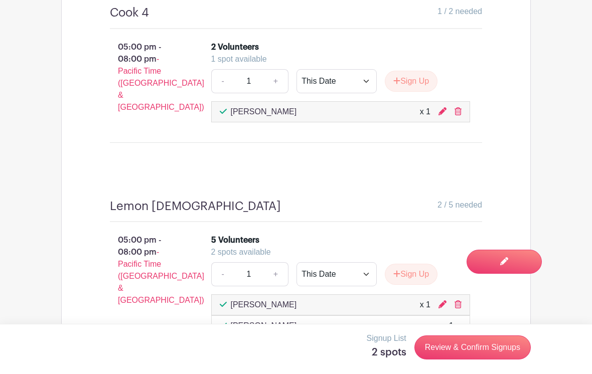
scroll to position [3455, 0]
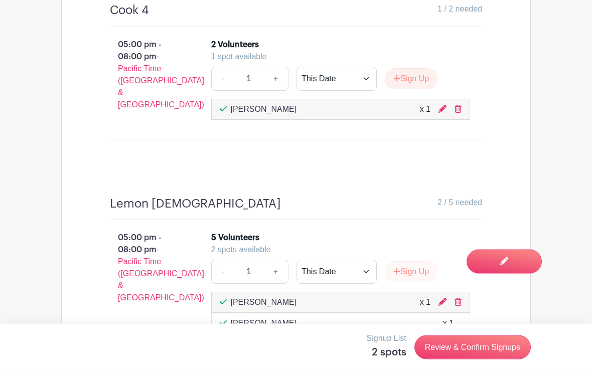
click at [408, 262] on button "Sign Up" at bounding box center [410, 272] width 53 height 21
click at [481, 359] on link "Review & Confirm Signups" at bounding box center [472, 347] width 116 height 24
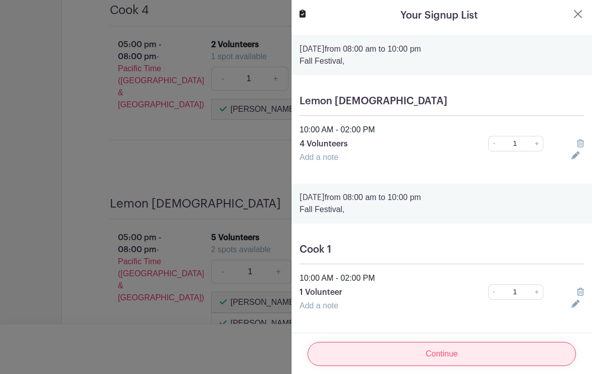
click at [452, 366] on input "Continue" at bounding box center [441, 354] width 268 height 24
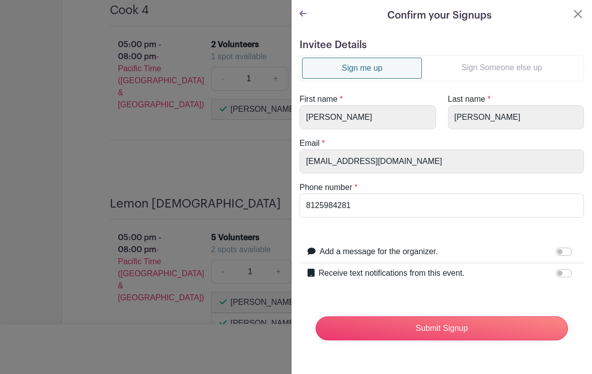
click at [502, 62] on link "Sign Someone else up" at bounding box center [501, 68] width 159 height 20
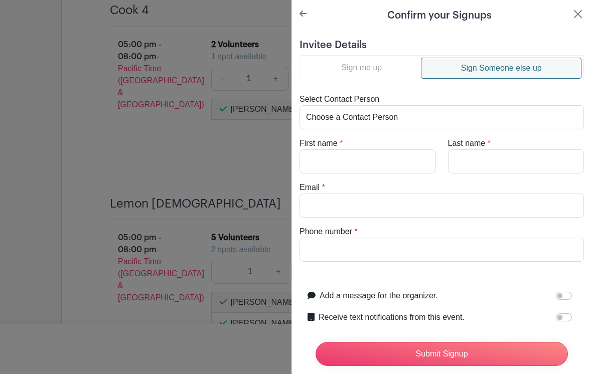
click at [384, 114] on select "Choose a Contact Person [PERSON_NAME] ([EMAIL_ADDRESS][DOMAIN_NAME]) [PERSON_NA…" at bounding box center [441, 117] width 284 height 24
select select "[EMAIL_ADDRESS][DOMAIN_NAME]"
type input "Abbey"
type input "[PERSON_NAME]"
type input "[EMAIL_ADDRESS][DOMAIN_NAME]"
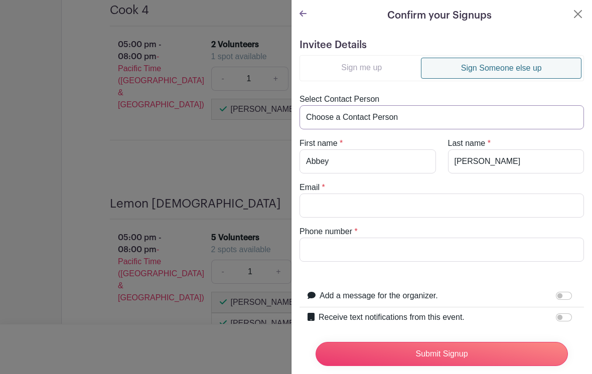
type input "8127779744"
click at [564, 317] on input "Receive text notifications from this event." at bounding box center [563, 317] width 16 height 8
checkbox input "true"
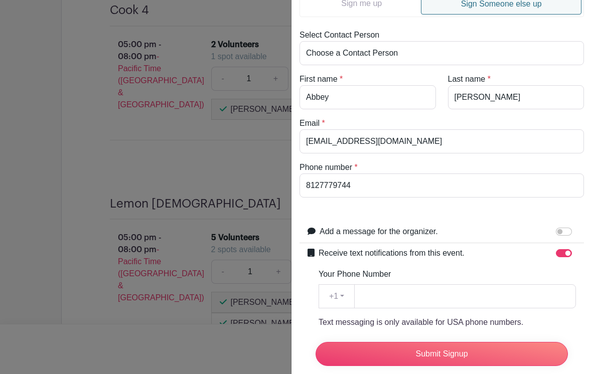
scroll to position [68, 0]
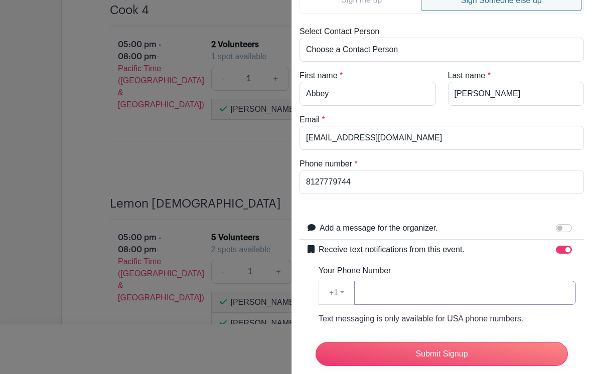
click at [486, 293] on input "Your Phone Number" at bounding box center [465, 293] width 222 height 24
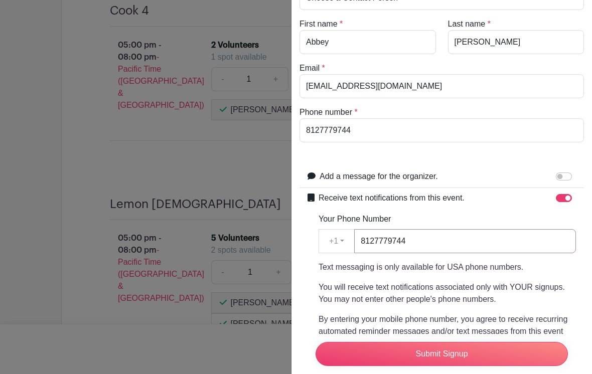
scroll to position [121, 0]
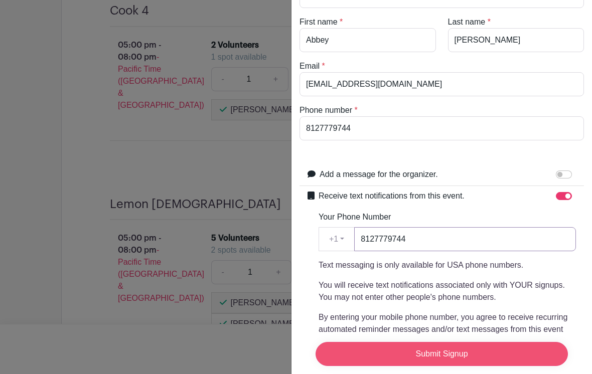
type input "8127779744"
click at [530, 364] on input "Submit Signup" at bounding box center [441, 354] width 252 height 24
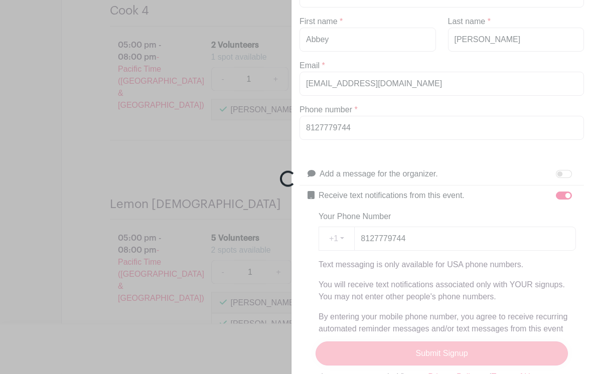
scroll to position [3455, 0]
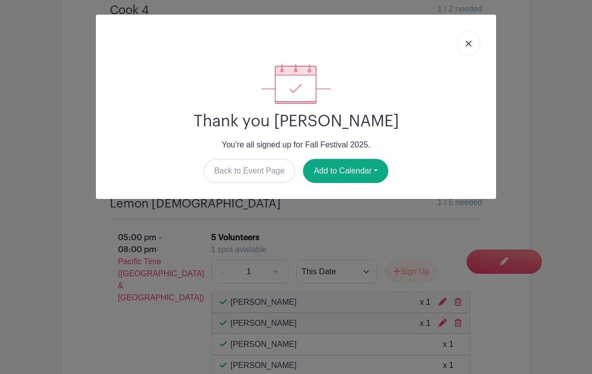
click at [467, 45] on img at bounding box center [468, 44] width 6 height 6
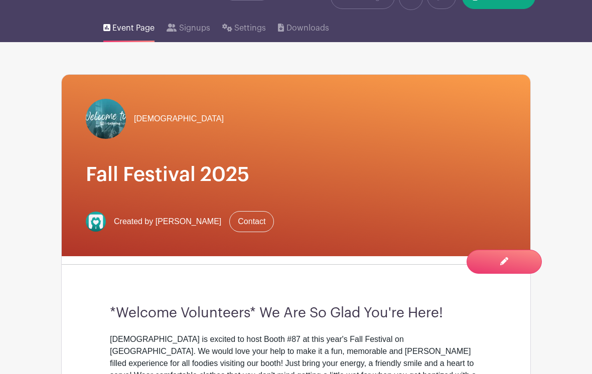
scroll to position [51, 0]
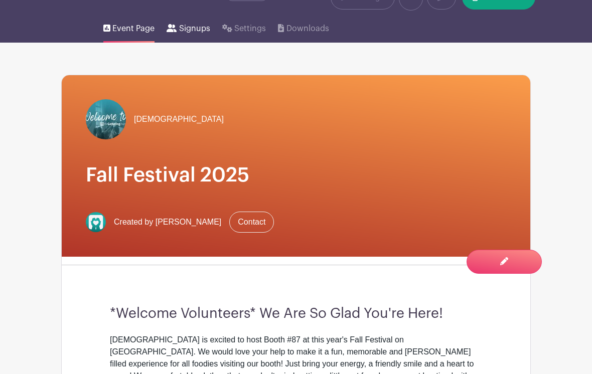
click at [199, 31] on span "Signups" at bounding box center [194, 29] width 31 height 12
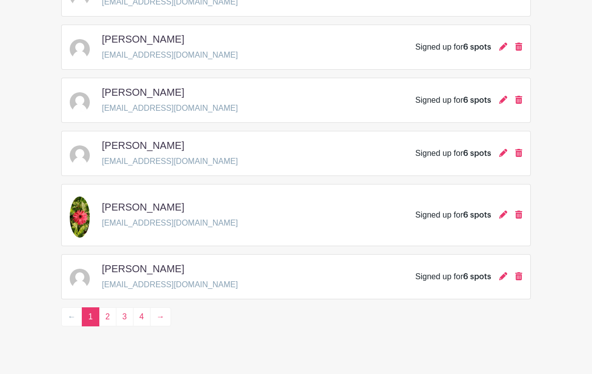
scroll to position [1478, 0]
click at [103, 319] on link "2" at bounding box center [108, 316] width 18 height 19
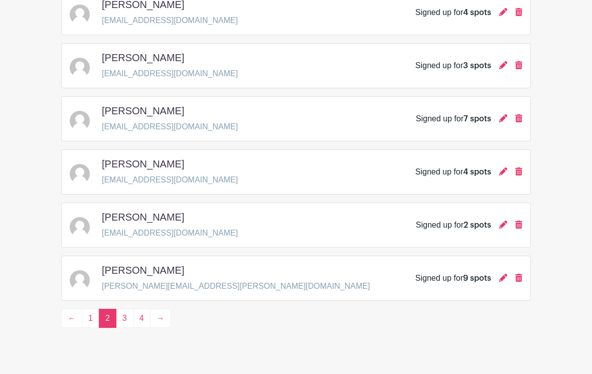
scroll to position [1461, 0]
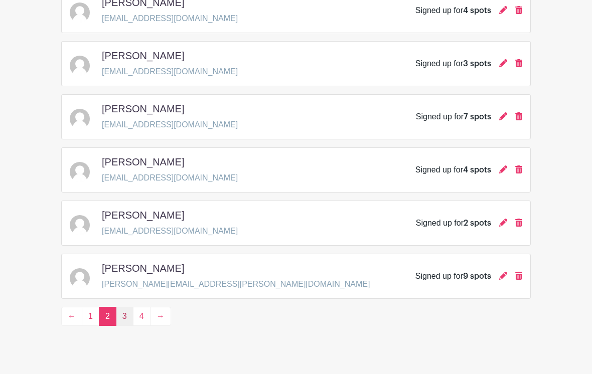
click at [120, 318] on link "3" at bounding box center [125, 316] width 18 height 19
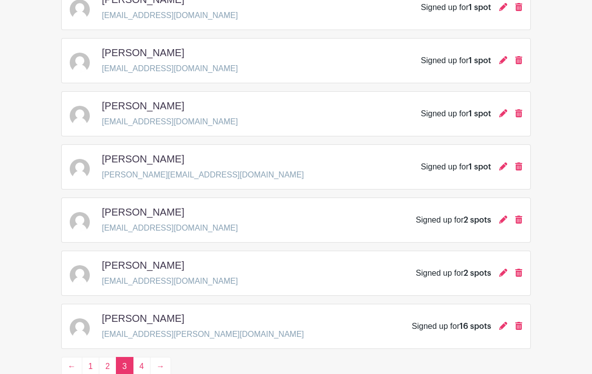
scroll to position [1461, 0]
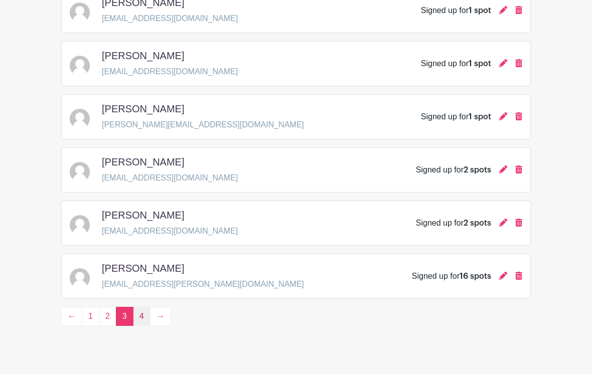
click at [140, 316] on link "4" at bounding box center [142, 316] width 18 height 19
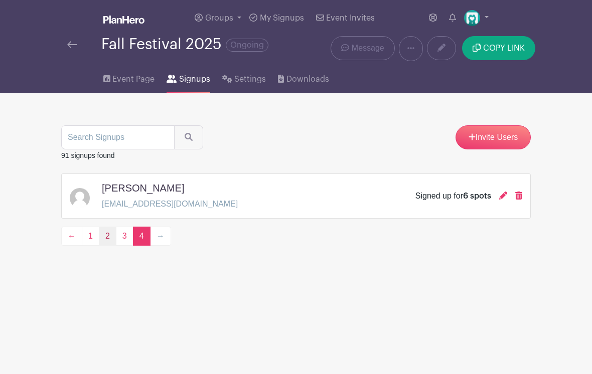
click at [107, 235] on link "2" at bounding box center [108, 236] width 18 height 19
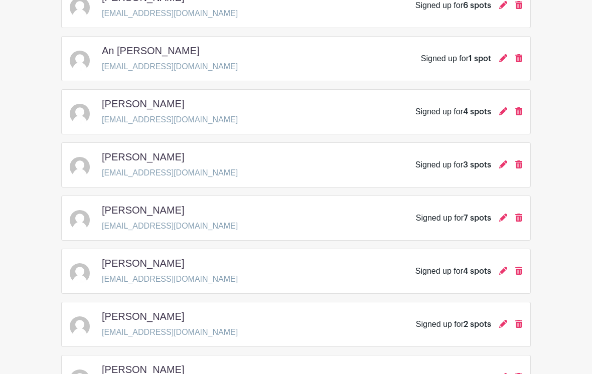
scroll to position [1461, 0]
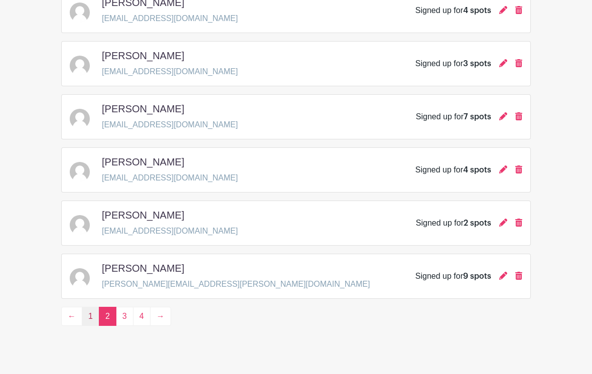
click at [91, 315] on link "1" at bounding box center [91, 316] width 18 height 19
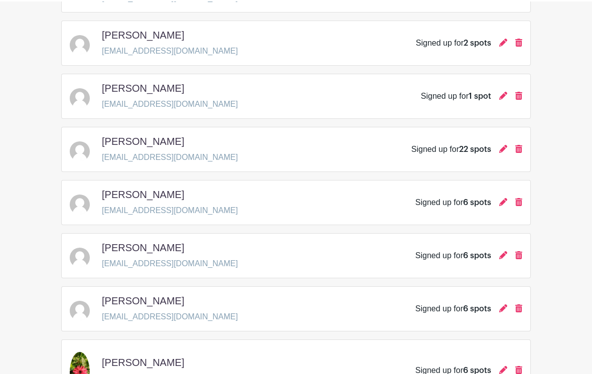
scroll to position [1322, 0]
click at [503, 202] on icon at bounding box center [503, 202] width 8 height 8
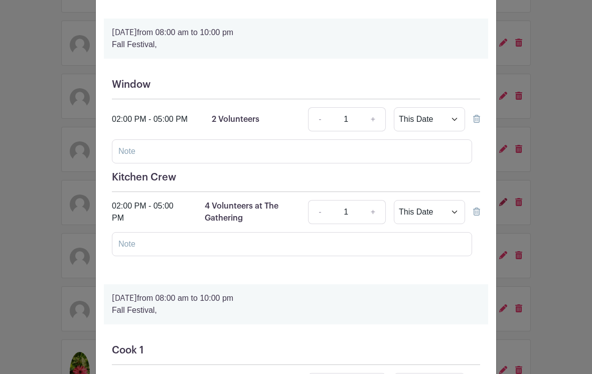
scroll to position [323, 0]
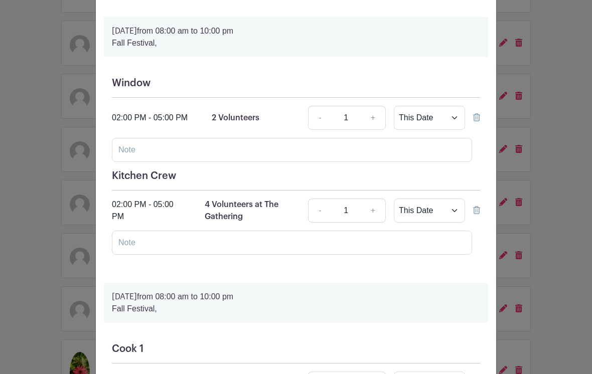
click at [479, 208] on icon at bounding box center [476, 210] width 7 height 8
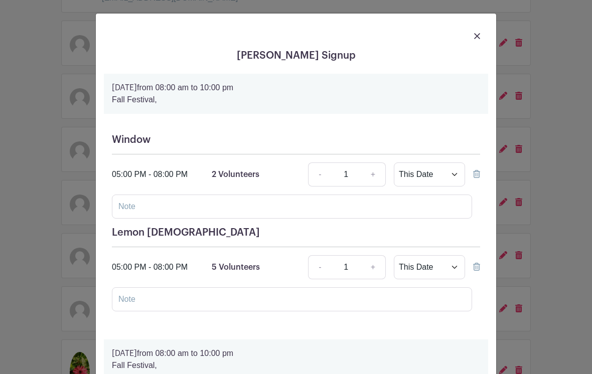
scroll to position [2, 0]
click at [475, 263] on icon at bounding box center [476, 266] width 7 height 8
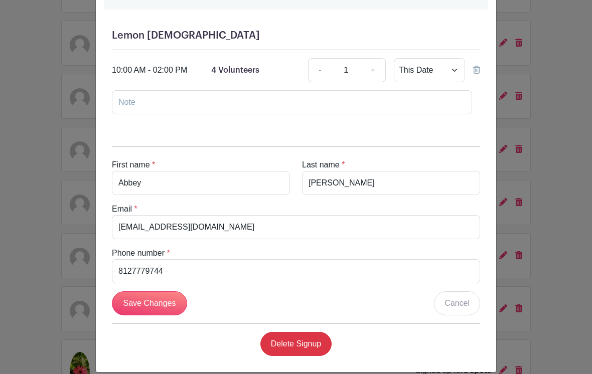
scroll to position [680, 0]
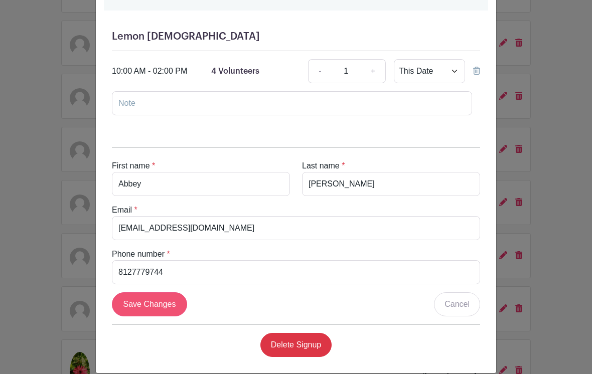
click at [147, 306] on input "Save Changes" at bounding box center [149, 304] width 75 height 24
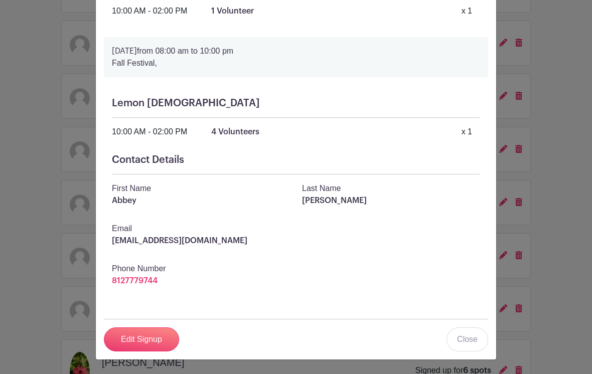
scroll to position [386, 0]
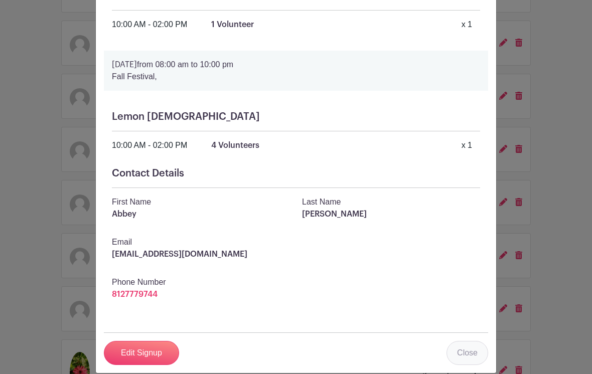
click at [473, 363] on link "Close" at bounding box center [467, 353] width 42 height 24
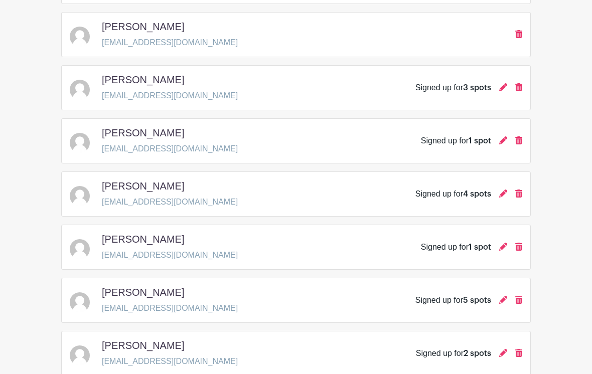
scroll to position [0, 0]
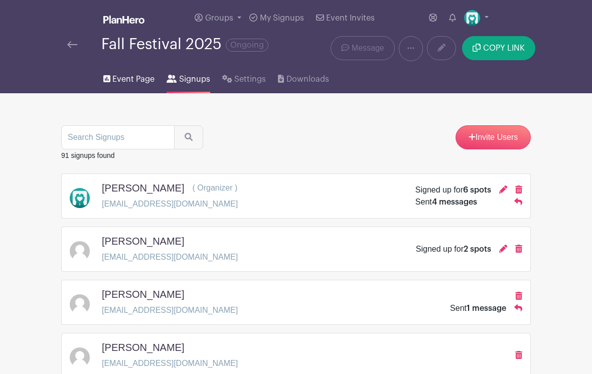
click at [127, 74] on link "Event Page" at bounding box center [128, 77] width 51 height 32
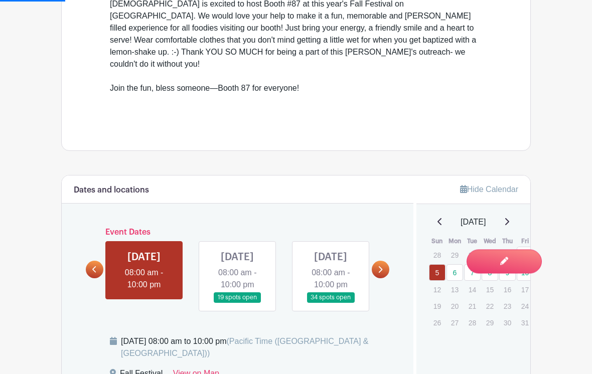
scroll to position [393, 0]
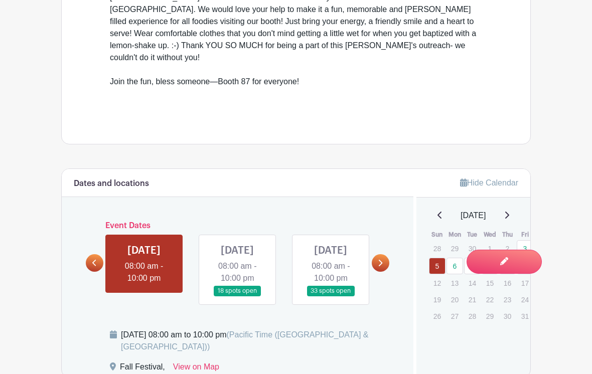
click at [378, 260] on icon at bounding box center [379, 263] width 5 height 8
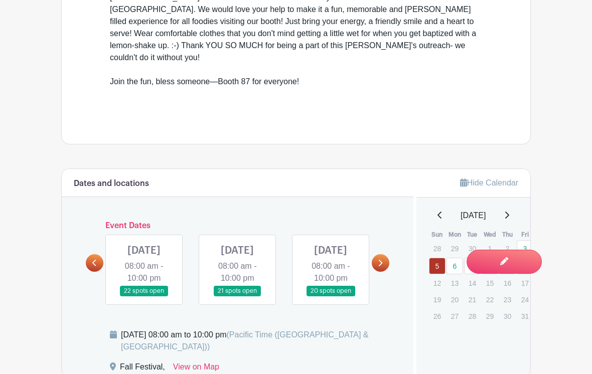
click at [382, 259] on icon at bounding box center [379, 263] width 5 height 8
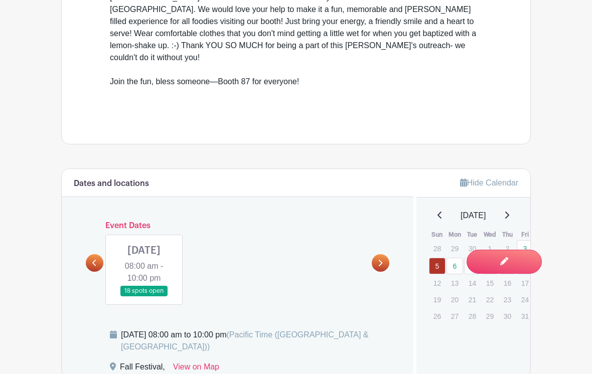
click at [144, 296] on link at bounding box center [144, 296] width 0 height 0
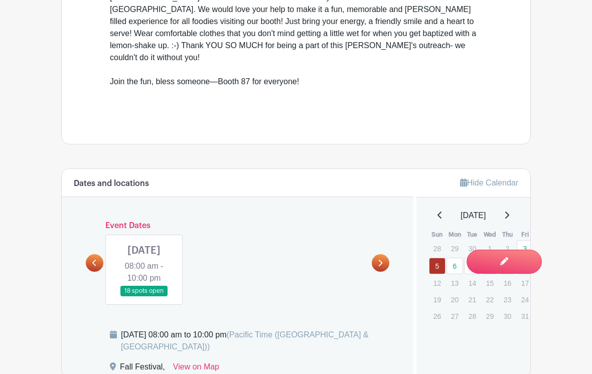
click at [144, 296] on link at bounding box center [144, 296] width 0 height 0
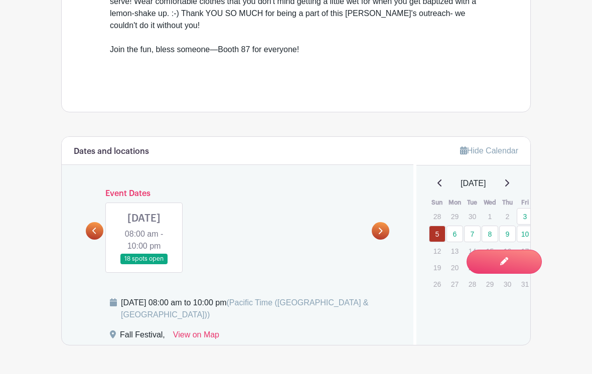
scroll to position [448, 0]
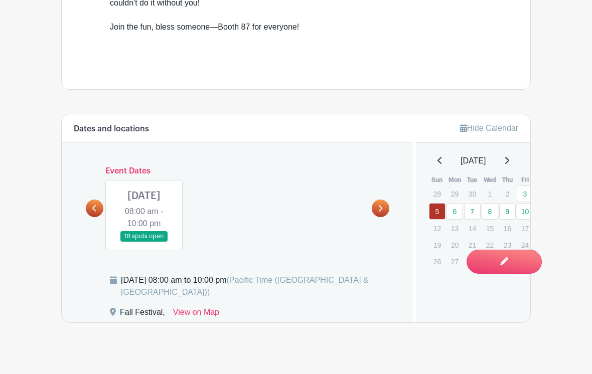
click at [144, 242] on link at bounding box center [144, 242] width 0 height 0
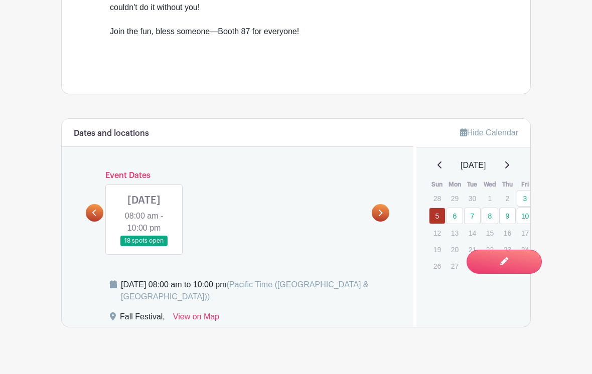
scroll to position [442, 0]
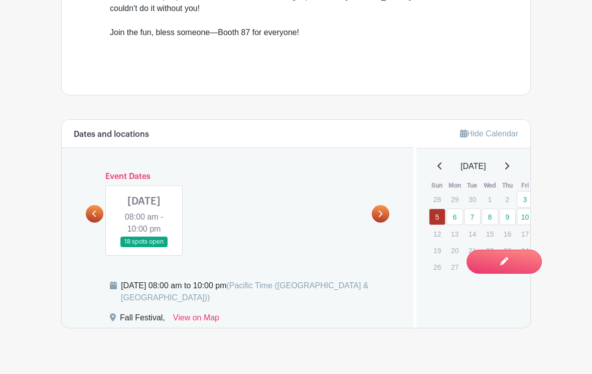
click at [144, 247] on link at bounding box center [144, 247] width 0 height 0
click at [98, 213] on link at bounding box center [95, 214] width 18 height 18
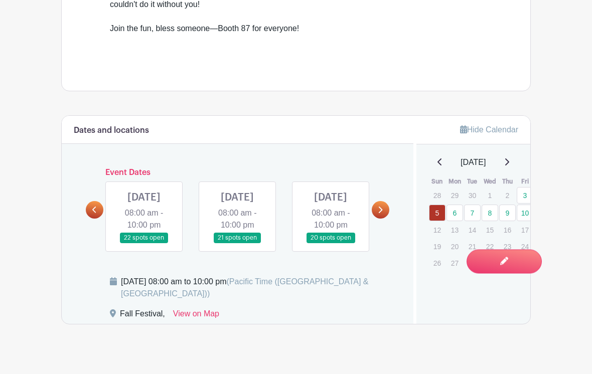
scroll to position [445, 0]
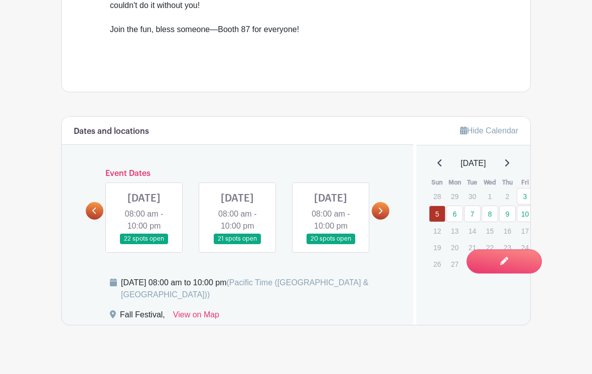
click at [379, 208] on icon at bounding box center [379, 212] width 5 height 8
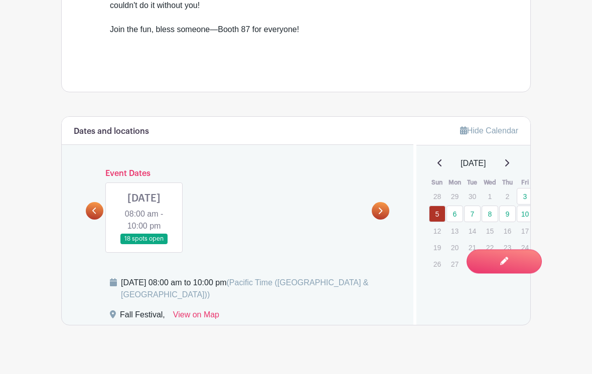
scroll to position [445, 0]
click at [144, 244] on link at bounding box center [144, 244] width 0 height 0
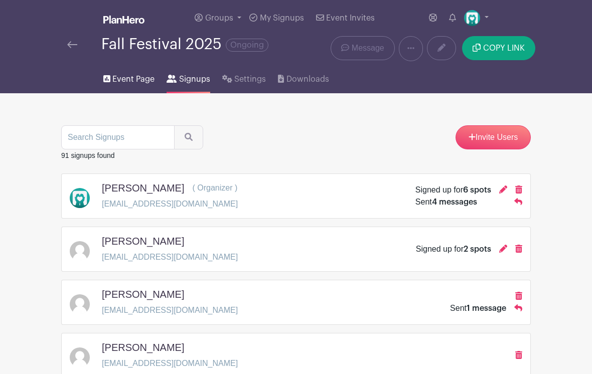
click at [136, 82] on span "Event Page" at bounding box center [133, 79] width 42 height 12
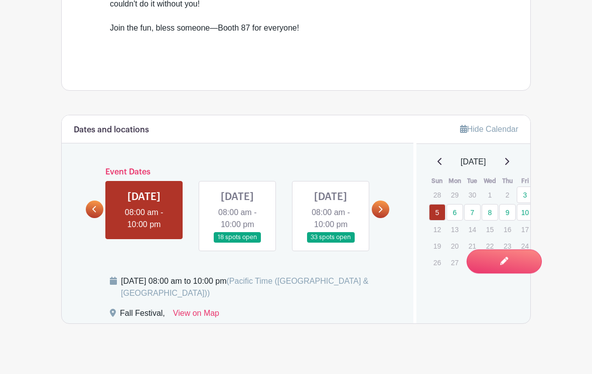
scroll to position [448, 0]
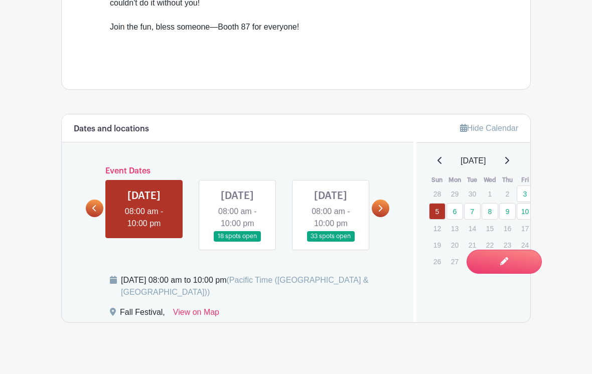
click at [378, 205] on icon at bounding box center [379, 209] width 5 height 8
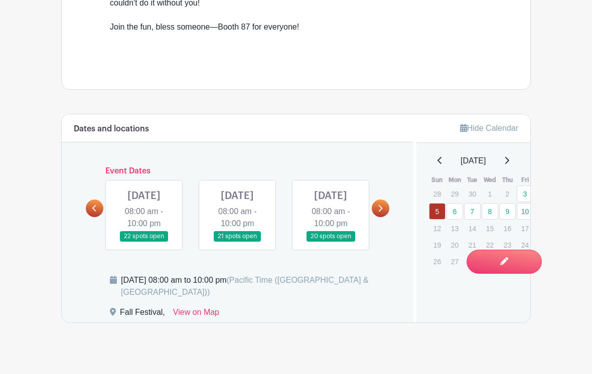
click at [377, 207] on icon at bounding box center [379, 209] width 5 height 8
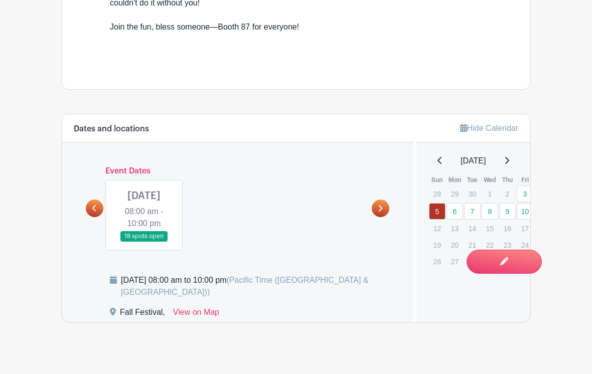
click at [144, 242] on link at bounding box center [144, 242] width 0 height 0
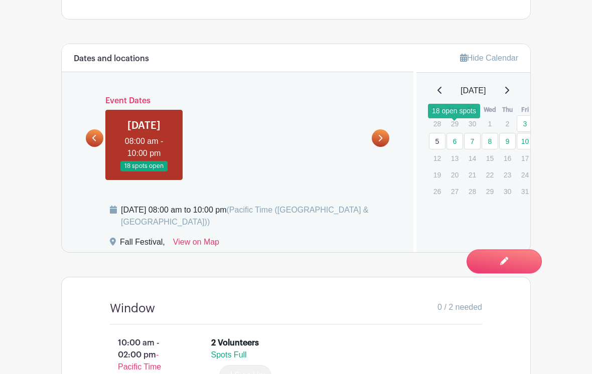
scroll to position [518, 0]
click at [455, 133] on link "6" at bounding box center [454, 141] width 17 height 17
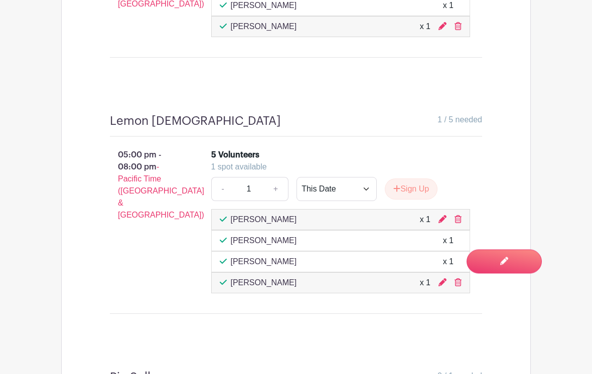
scroll to position [3560, 0]
click at [415, 178] on button "Sign Up" at bounding box center [410, 188] width 53 height 21
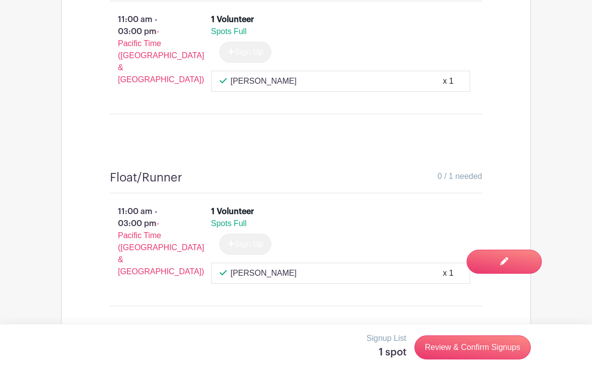
scroll to position [1904, 0]
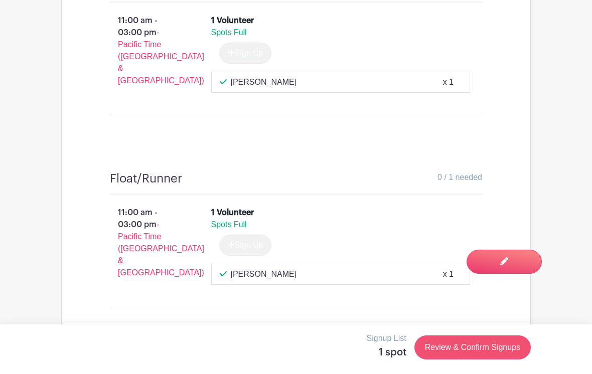
click at [453, 345] on link "Review & Confirm Signups" at bounding box center [472, 347] width 116 height 24
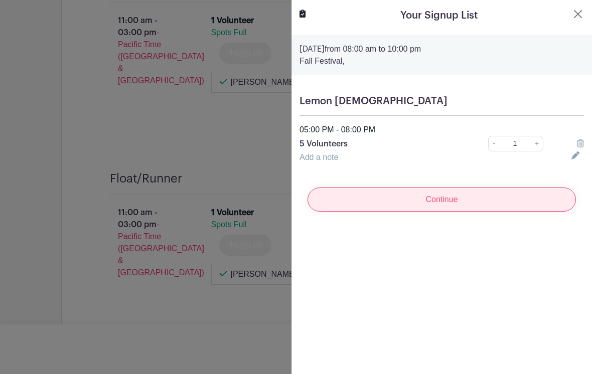
click at [454, 200] on input "Continue" at bounding box center [441, 199] width 268 height 24
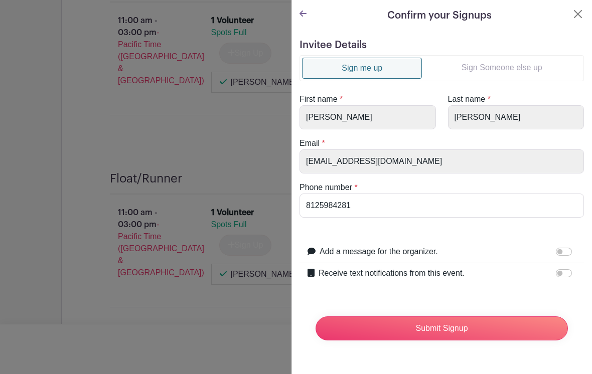
click at [502, 70] on link "Sign Someone else up" at bounding box center [501, 68] width 159 height 20
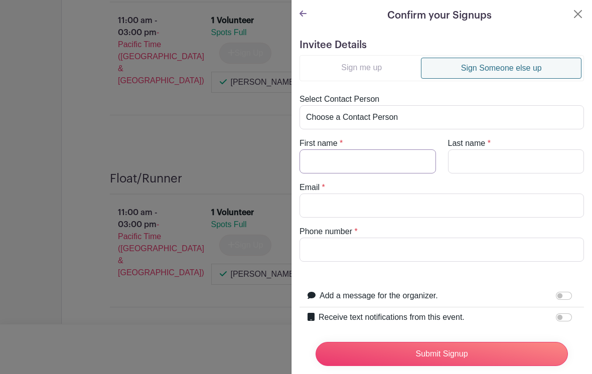
click at [351, 159] on input "First name" at bounding box center [367, 161] width 136 height 24
type input "Heath"
type input "Bulich"
type input "bulichheath@gmail.com"
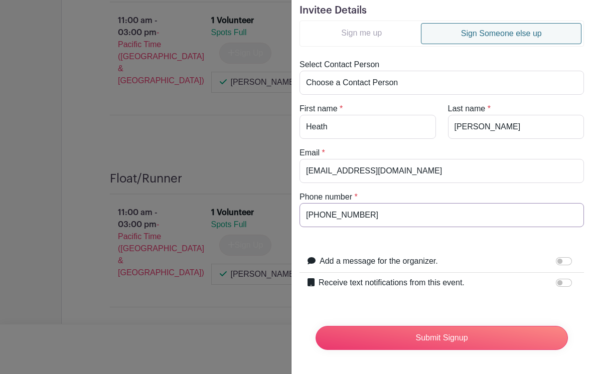
scroll to position [35, 0]
type input "812-217-1853"
click at [562, 276] on div "Receive text notifications from this event. Your Phone Number +1 +1 Text messag…" at bounding box center [441, 283] width 284 height 21
click at [559, 274] on div "Receive text notifications from this event. Your Phone Number +1 +1 Text messag…" at bounding box center [441, 283] width 284 height 21
click at [565, 275] on div "Receive text notifications from this event. Your Phone Number +1 +1 Text messag…" at bounding box center [441, 283] width 284 height 21
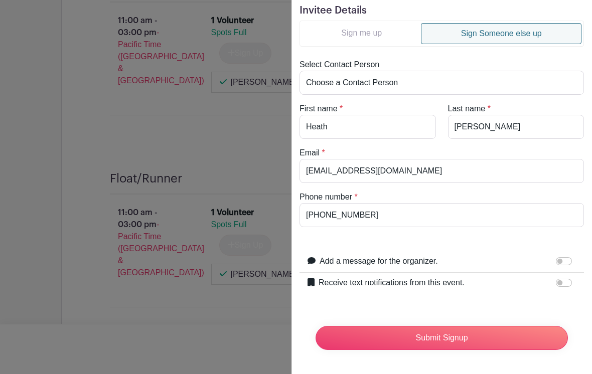
click at [558, 280] on input "Receive text notifications from this event." at bounding box center [563, 283] width 16 height 8
checkbox input "true"
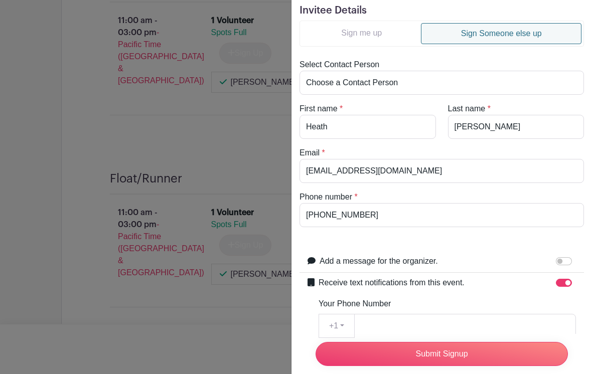
click at [565, 257] on input "Add a message for the organizer." at bounding box center [563, 261] width 16 height 8
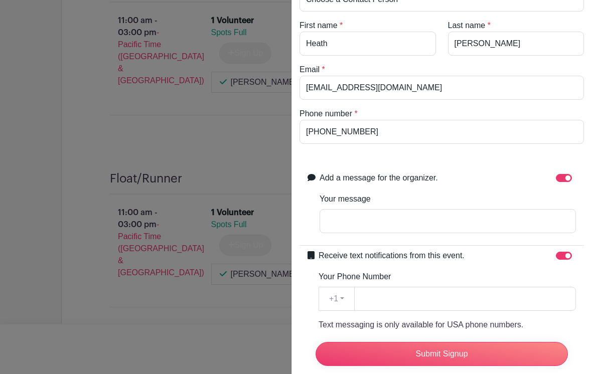
scroll to position [133, 0]
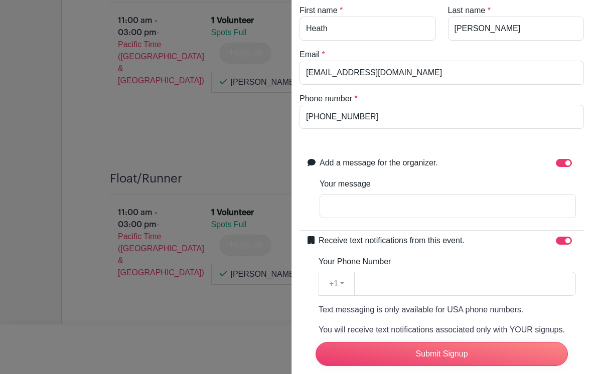
click at [565, 159] on input "Add a message for the organizer." at bounding box center [563, 163] width 16 height 8
checkbox input "false"
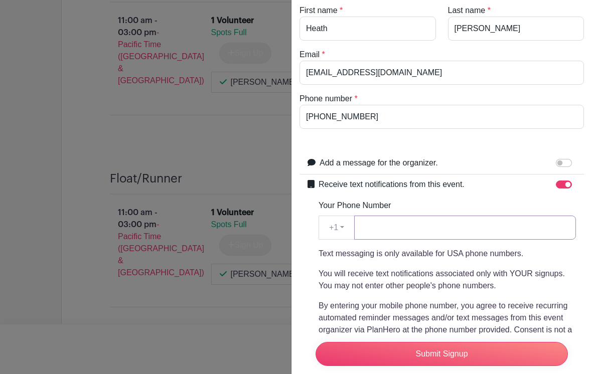
click at [382, 223] on input "Your Phone Number" at bounding box center [465, 228] width 222 height 24
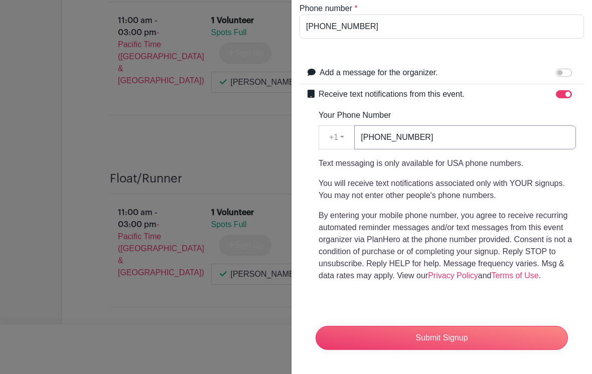
scroll to position [223, 0]
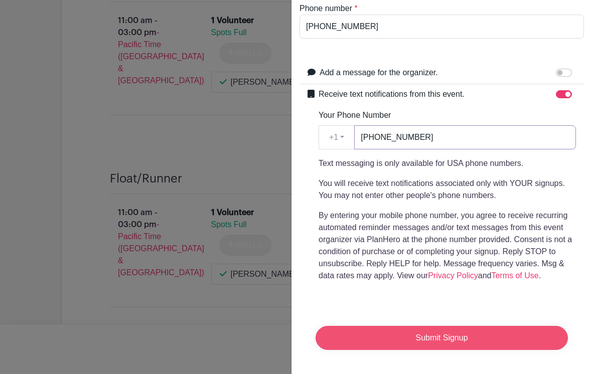
type input "812-217-1853"
click at [537, 331] on input "Submit Signup" at bounding box center [441, 338] width 252 height 24
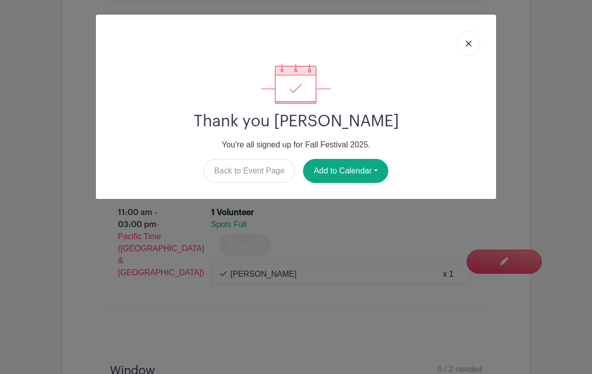
click at [470, 45] on img at bounding box center [468, 44] width 6 height 6
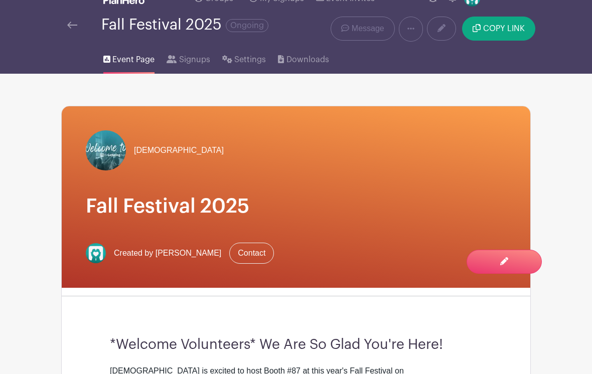
scroll to position [19, 0]
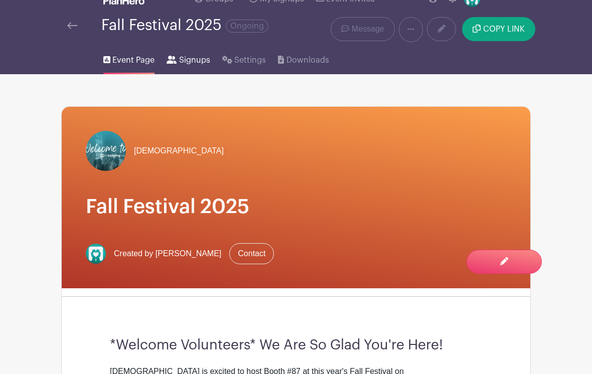
click at [179, 66] on span "Signups" at bounding box center [194, 60] width 31 height 12
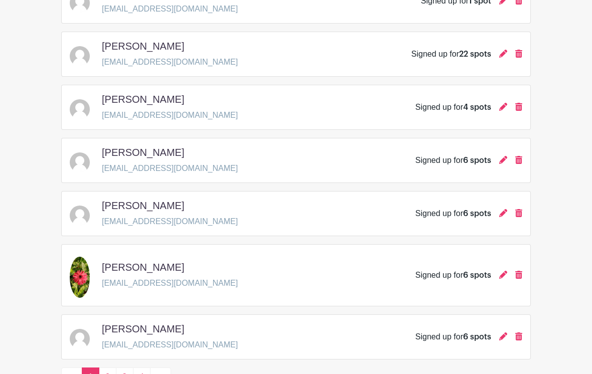
scroll to position [1478, 0]
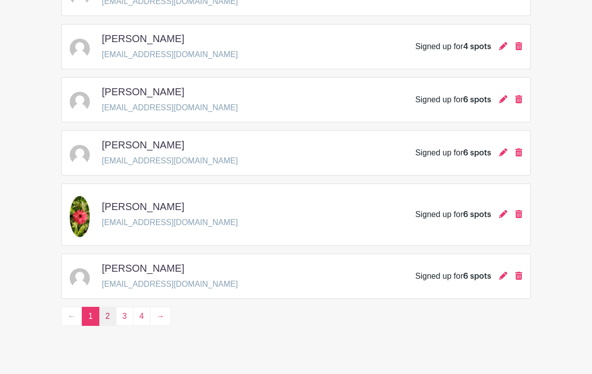
click at [104, 318] on link "2" at bounding box center [108, 316] width 18 height 19
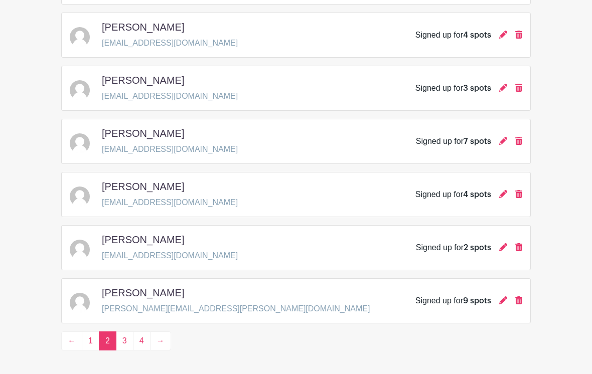
scroll to position [1461, 0]
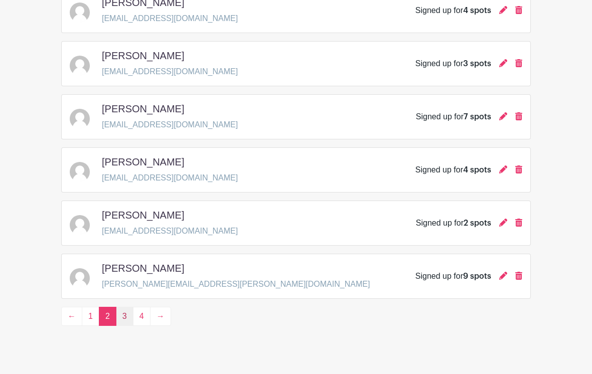
click at [123, 316] on link "3" at bounding box center [125, 316] width 18 height 19
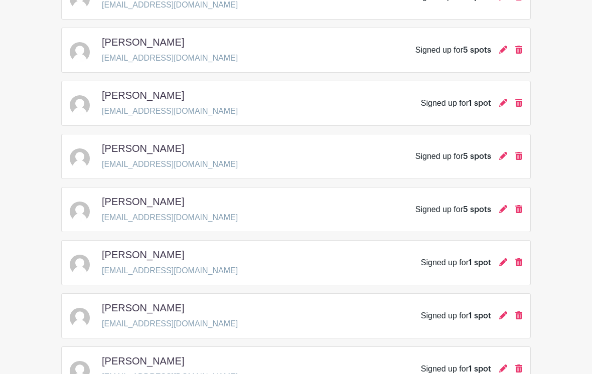
scroll to position [1144, 0]
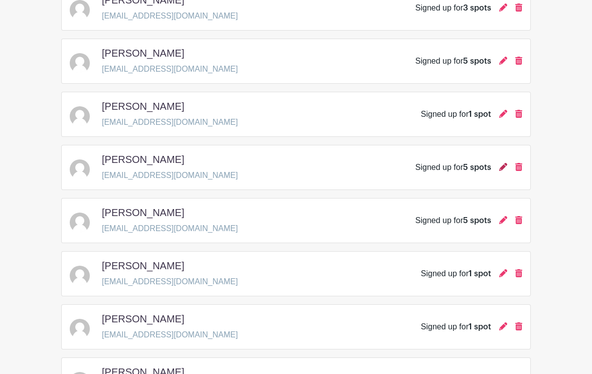
click at [505, 166] on icon at bounding box center [503, 167] width 8 height 8
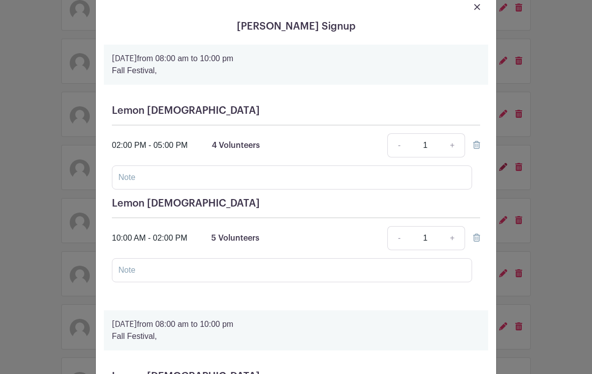
scroll to position [28, 0]
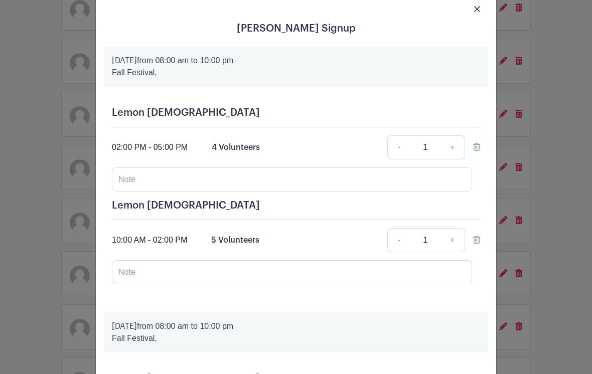
click at [478, 9] on img at bounding box center [477, 9] width 6 height 6
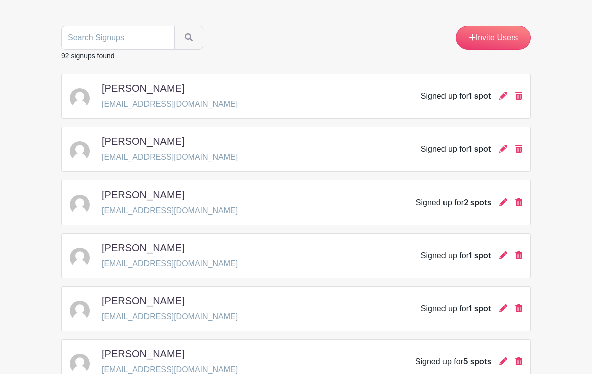
scroll to position [0, 0]
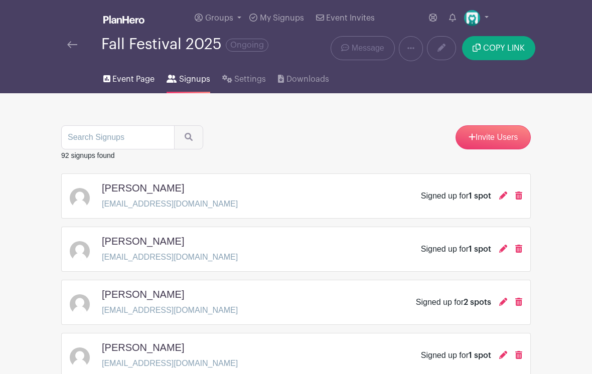
click at [128, 82] on span "Event Page" at bounding box center [133, 79] width 42 height 12
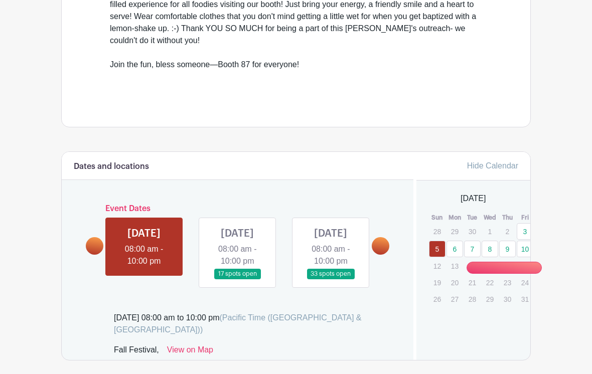
scroll to position [448, 0]
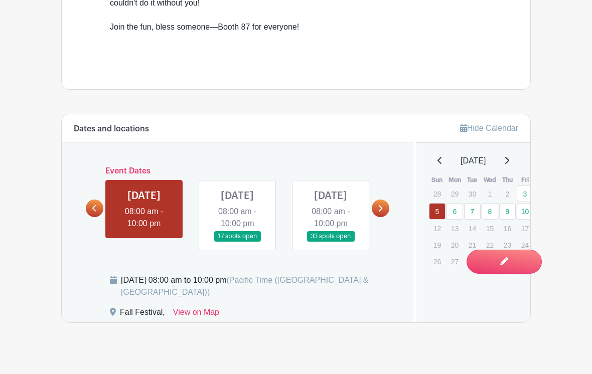
click at [237, 242] on link at bounding box center [237, 242] width 0 height 0
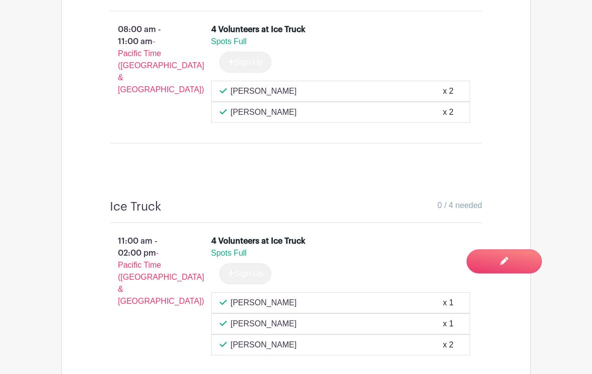
scroll to position [6908, 0]
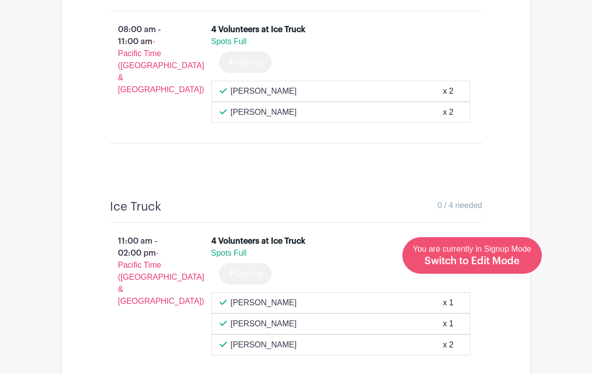
click at [511, 266] on span "Switch to Edit Mode" at bounding box center [471, 261] width 95 height 10
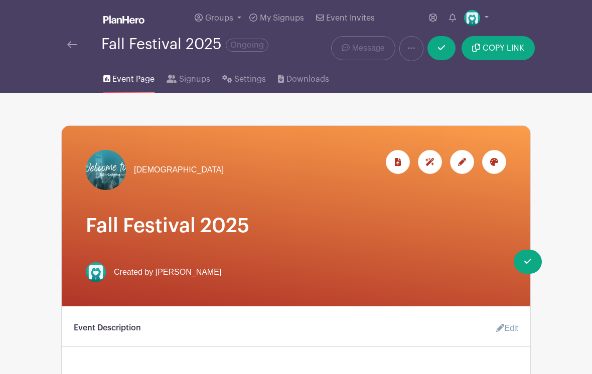
click at [127, 79] on span "Event Page" at bounding box center [133, 79] width 42 height 12
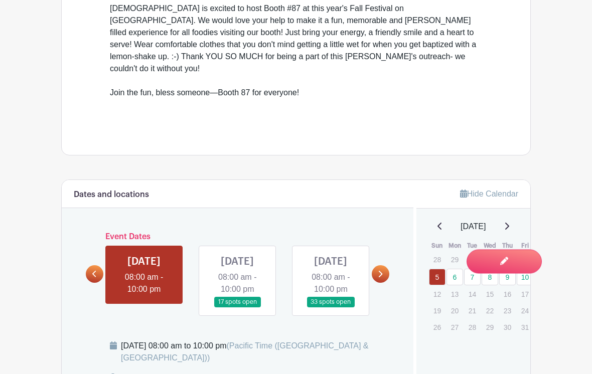
scroll to position [448, 0]
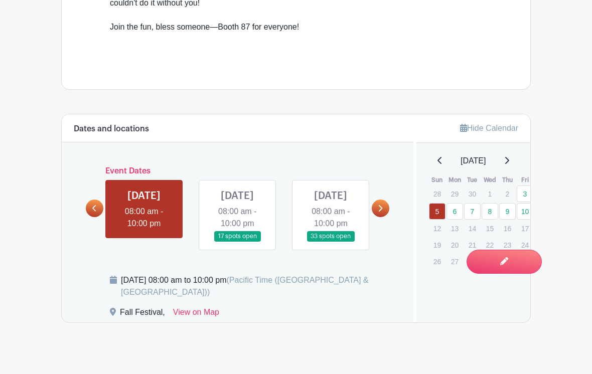
click at [237, 242] on link at bounding box center [237, 242] width 0 height 0
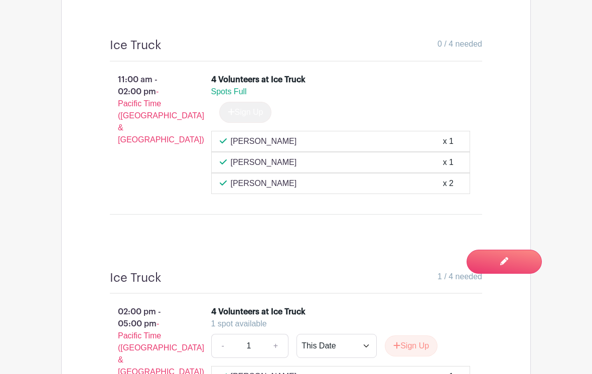
scroll to position [7069, 0]
click at [408, 335] on button "Sign Up" at bounding box center [410, 345] width 53 height 21
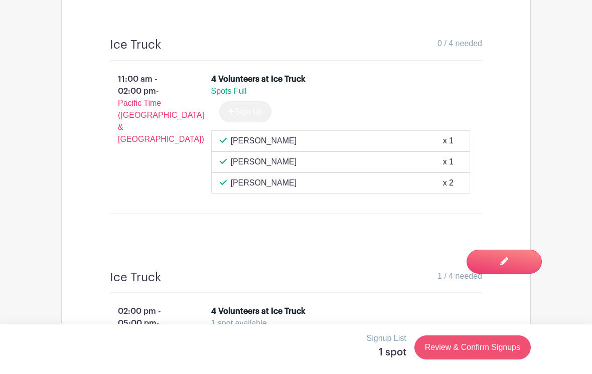
click at [482, 358] on link "Review & Confirm Signups" at bounding box center [472, 347] width 116 height 24
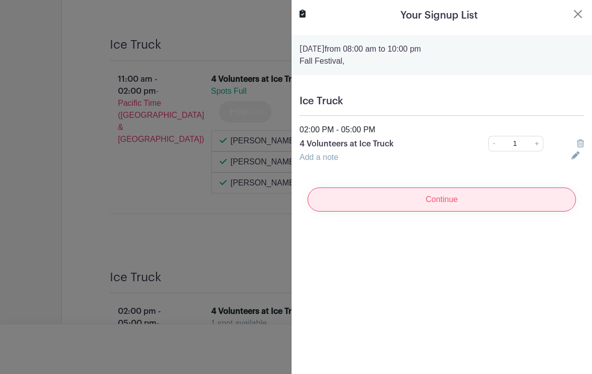
click at [462, 199] on input "Continue" at bounding box center [441, 199] width 268 height 24
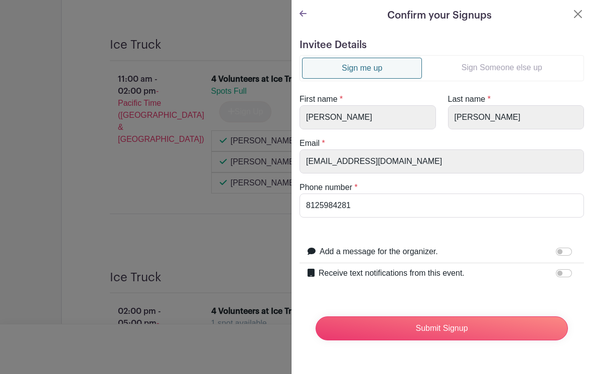
click at [504, 68] on link "Sign Someone else up" at bounding box center [501, 68] width 159 height 20
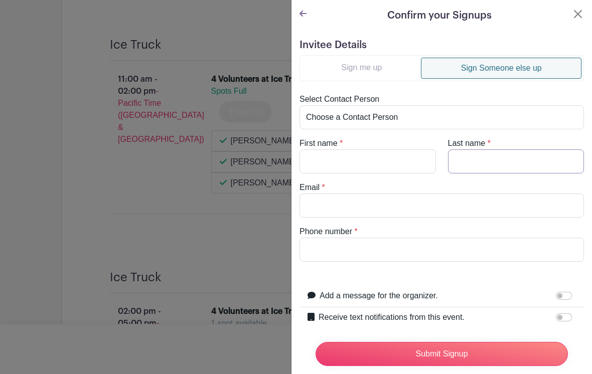
click at [483, 154] on input "Last name" at bounding box center [516, 161] width 136 height 24
type input "Kelly"
click at [337, 163] on input "First name" at bounding box center [367, 161] width 136 height 24
type input "Zach"
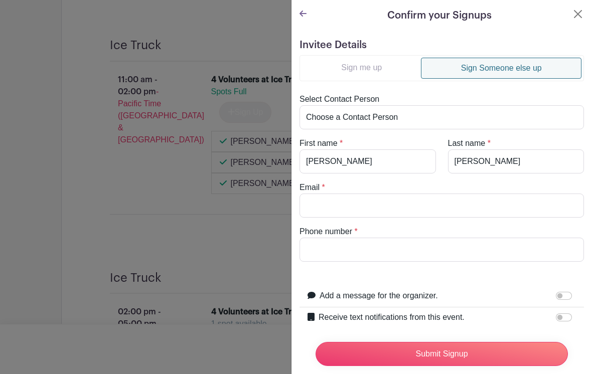
click at [478, 156] on input "Kelly" at bounding box center [516, 161] width 136 height 24
type input "K"
click at [325, 167] on input "Zach" at bounding box center [367, 161] width 136 height 24
type input "Z"
click at [393, 116] on select "Choose a Contact Person [PERSON_NAME] ([EMAIL_ADDRESS][DOMAIN_NAME]) [PERSON_NA…" at bounding box center [441, 117] width 284 height 24
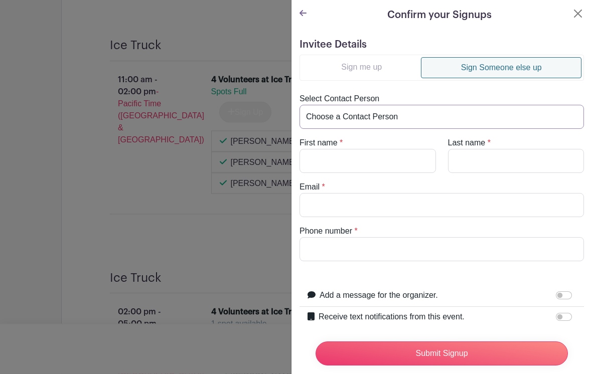
scroll to position [7070, 0]
select select "[EMAIL_ADDRESS][DOMAIN_NAME]"
type input "Zack"
type input "Kelley"
type input "[EMAIL_ADDRESS][DOMAIN_NAME]"
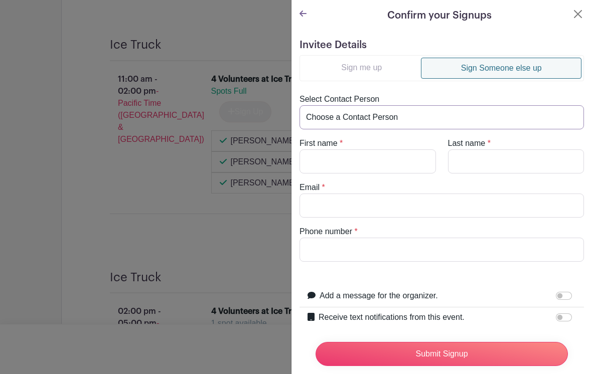
type input "8122025162"
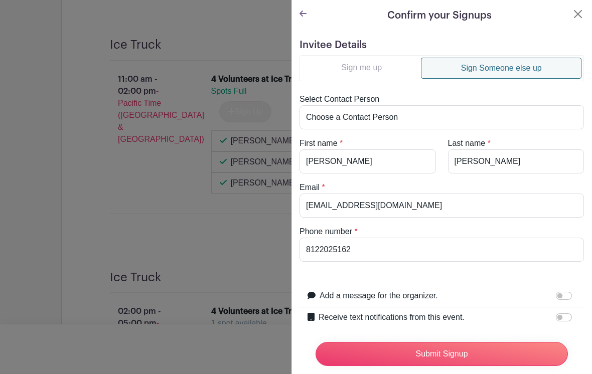
click at [567, 320] on input "Receive text notifications from this event." at bounding box center [563, 317] width 16 height 8
checkbox input "true"
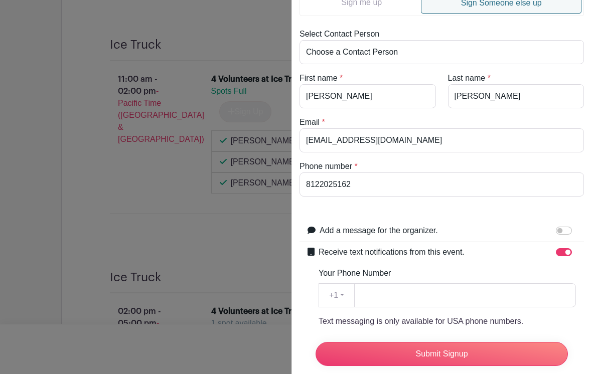
scroll to position [71, 0]
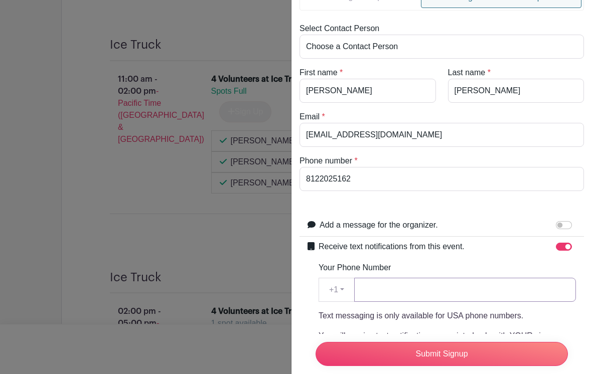
click at [415, 290] on input "Your Phone Number" at bounding box center [465, 290] width 222 height 24
type input "8122025162"
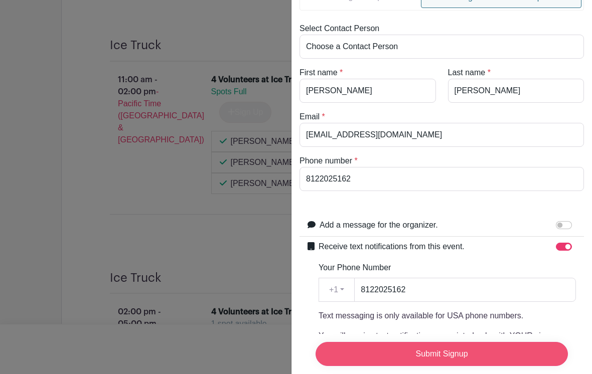
click at [516, 366] on input "Submit Signup" at bounding box center [441, 354] width 252 height 24
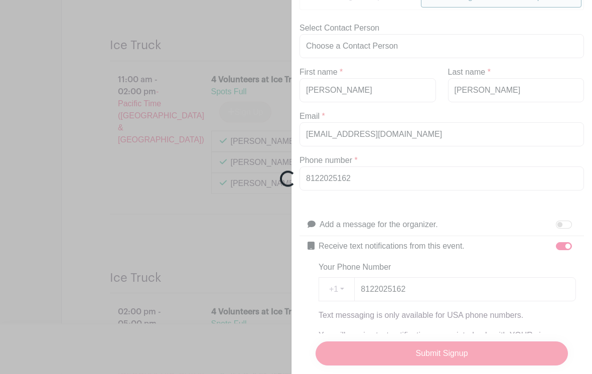
scroll to position [7070, 0]
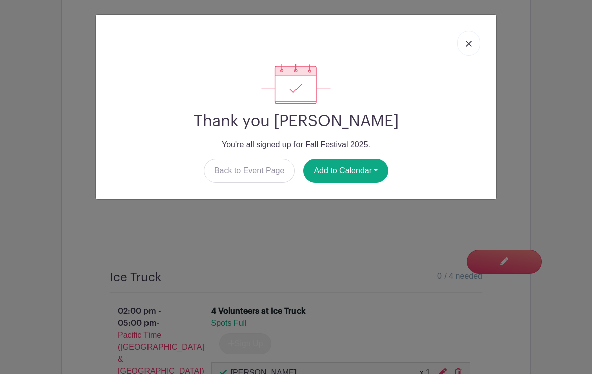
click at [466, 32] on link at bounding box center [468, 43] width 23 height 25
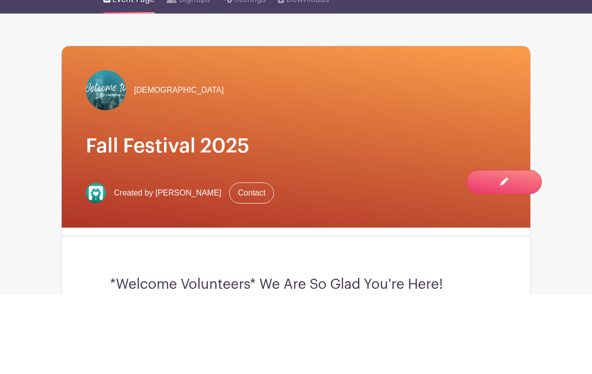
scroll to position [115, 0]
